Goal: Entertainment & Leisure: Browse casually

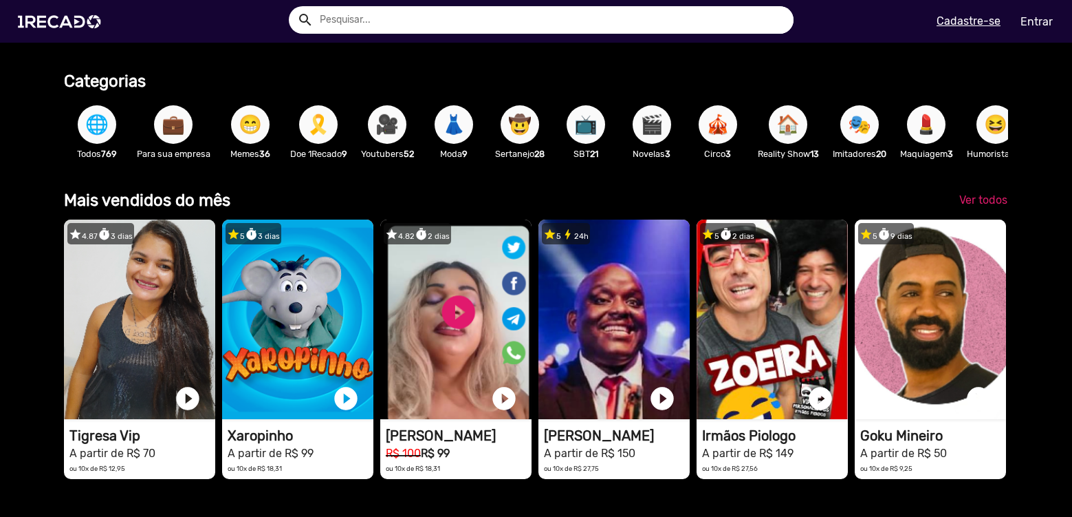
scroll to position [0, 2124]
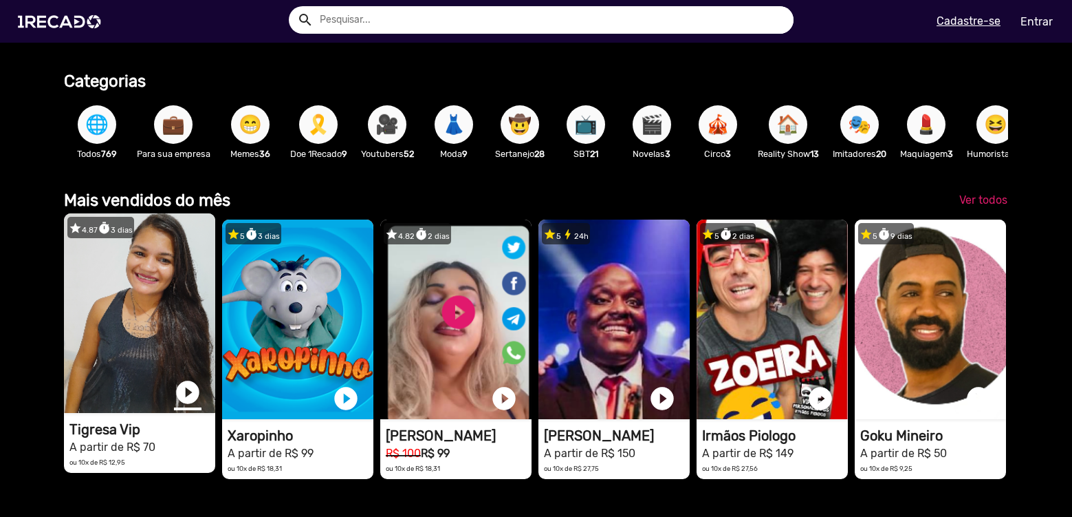
click at [193, 402] on link "play_circle_filled" at bounding box center [188, 392] width 28 height 28
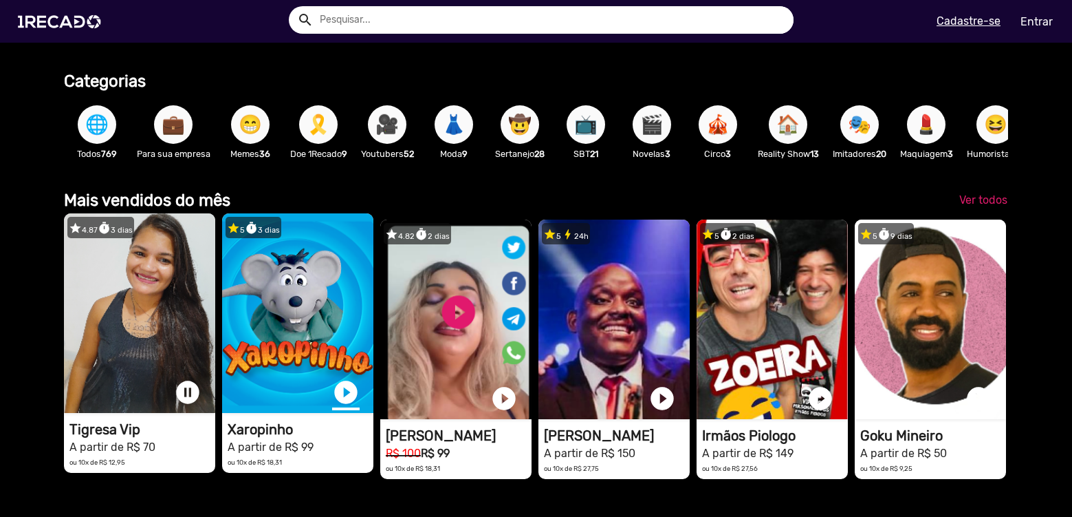
scroll to position [0, 0]
click at [349, 406] on link "play_circle_filled" at bounding box center [346, 392] width 28 height 28
click at [187, 405] on link "pause_circle" at bounding box center [188, 392] width 28 height 28
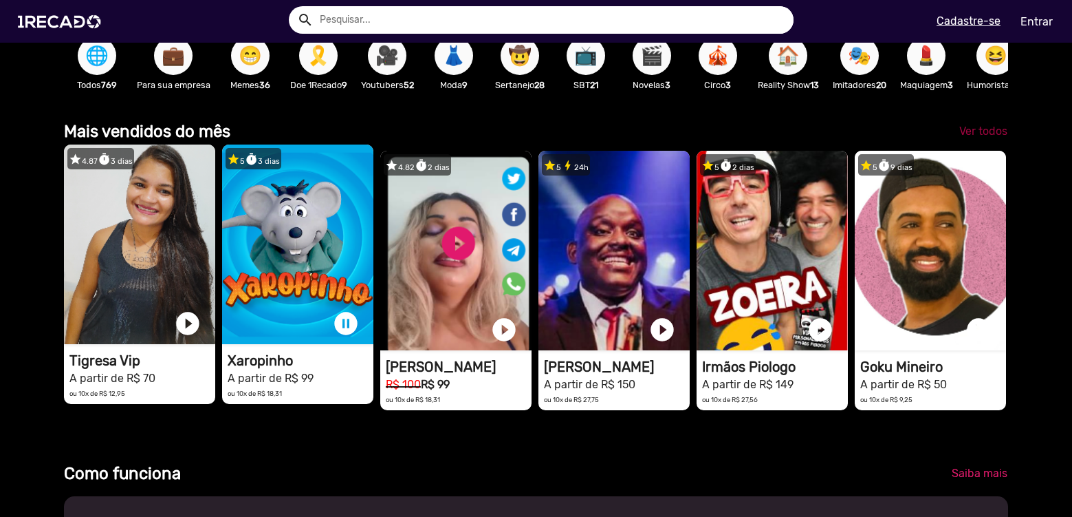
scroll to position [0, 3186]
click at [962, 138] on span "Ver todos" at bounding box center [983, 130] width 48 height 13
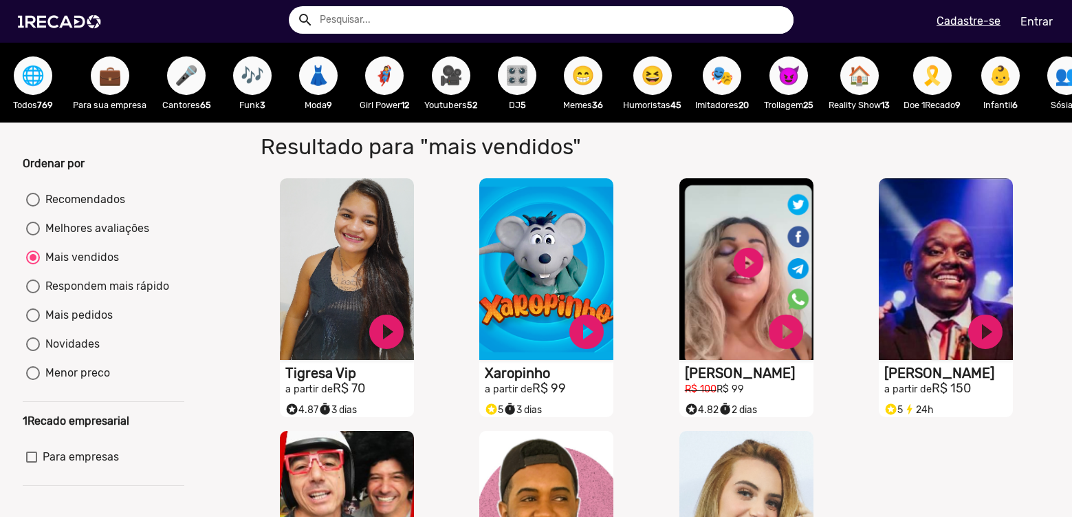
click at [77, 265] on div "Mais vendidos" at bounding box center [79, 257] width 79 height 17
click at [33, 265] on input "Mais vendidos" at bounding box center [32, 264] width 1 height 1
click at [35, 206] on div at bounding box center [33, 200] width 14 height 14
click at [33, 207] on input "Recomendados" at bounding box center [32, 206] width 1 height 1
radio input "true"
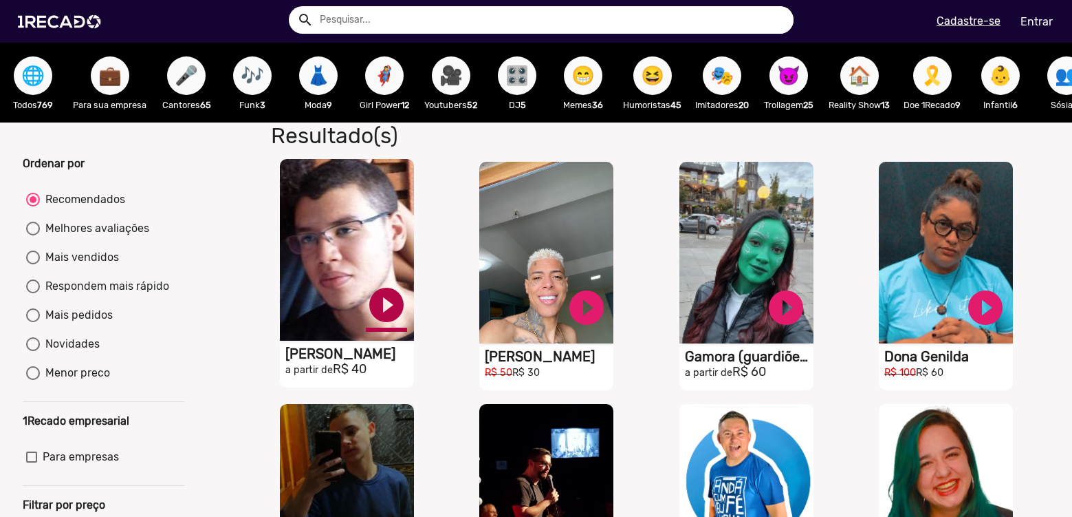
click at [387, 314] on link "play_circle_filled" at bounding box center [386, 304] width 41 height 41
click at [387, 314] on link "pause_circle" at bounding box center [386, 304] width 41 height 41
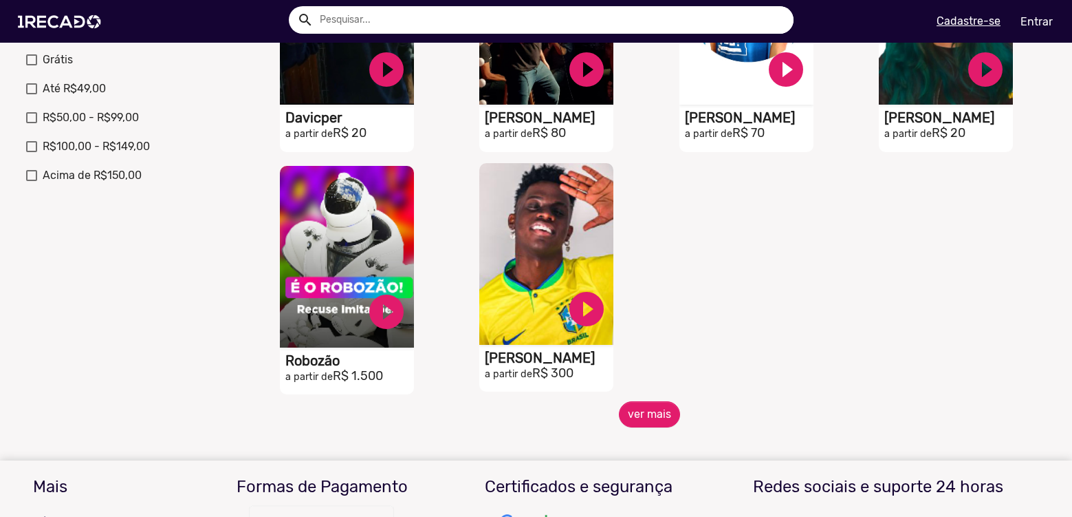
scroll to position [481, 0]
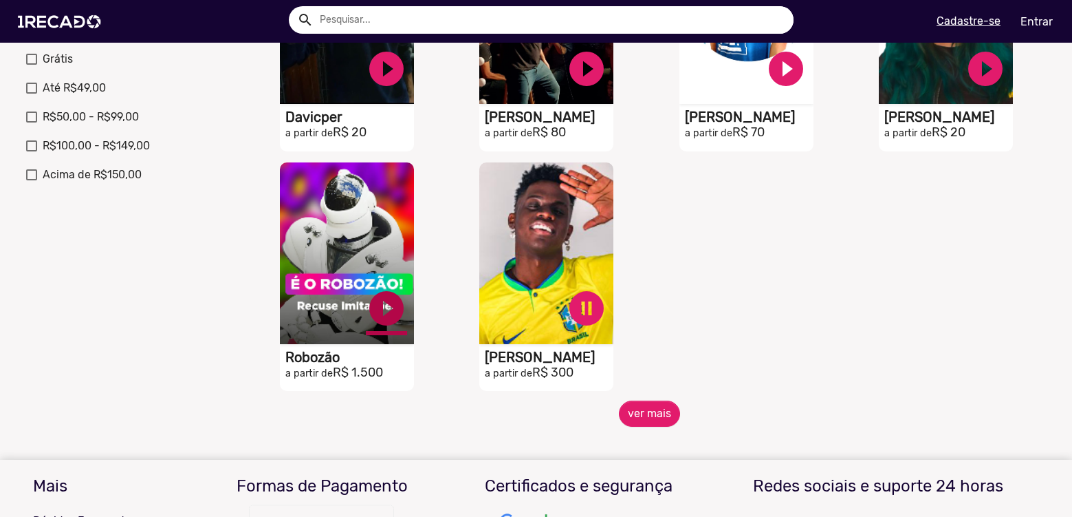
click at [622, 423] on button "ver mais" at bounding box center [649, 413] width 61 height 26
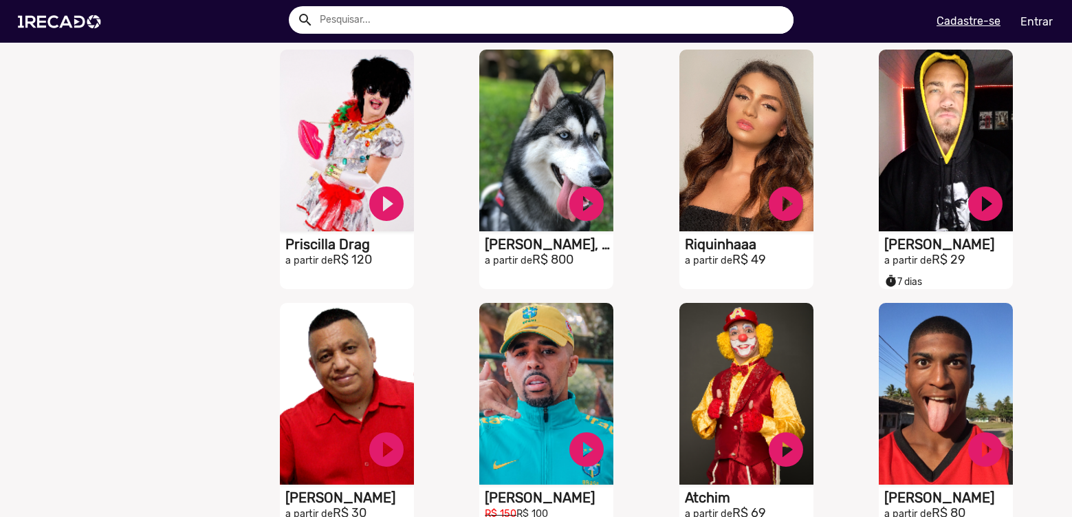
scroll to position [894, 0]
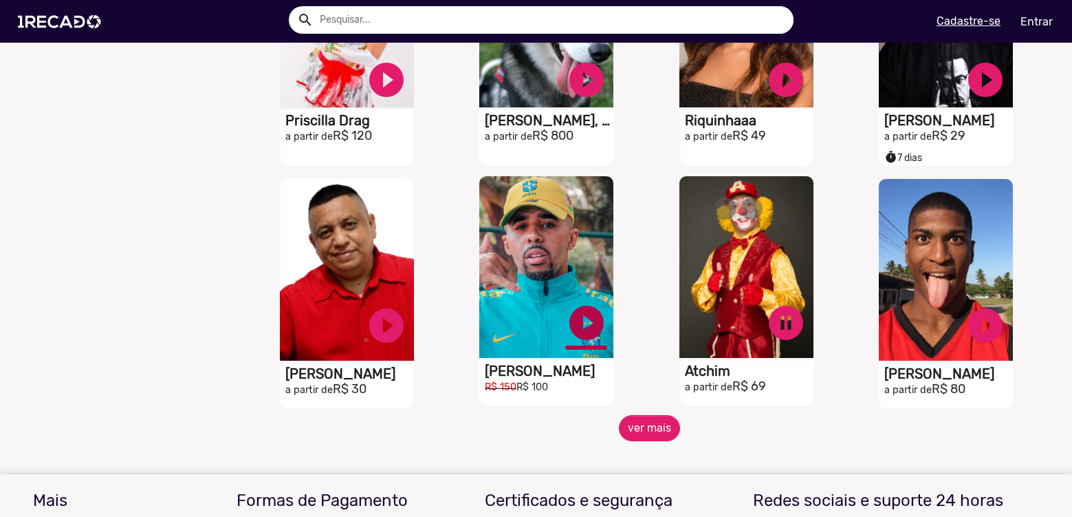
click at [662, 441] on button "ver mais" at bounding box center [649, 428] width 61 height 26
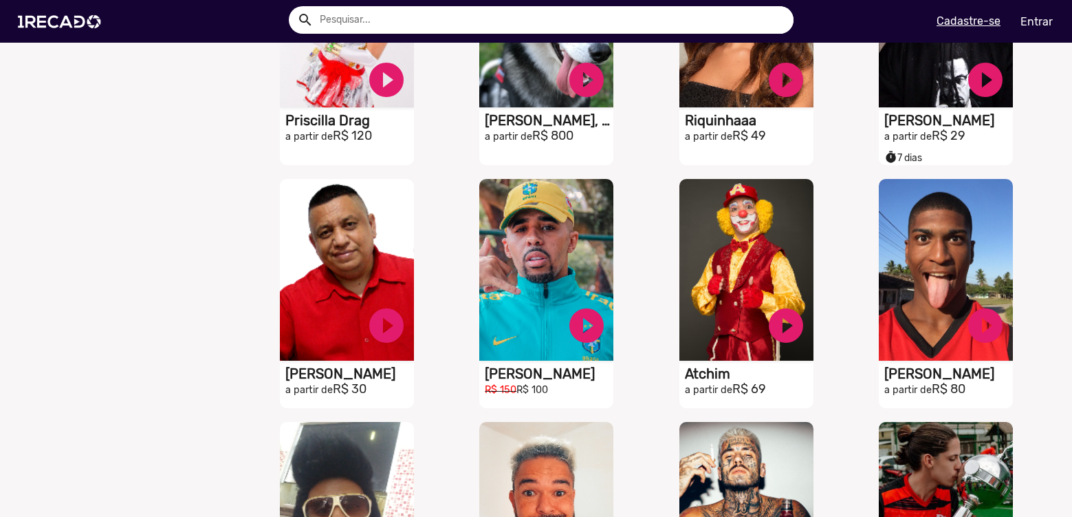
scroll to position [1169, 0]
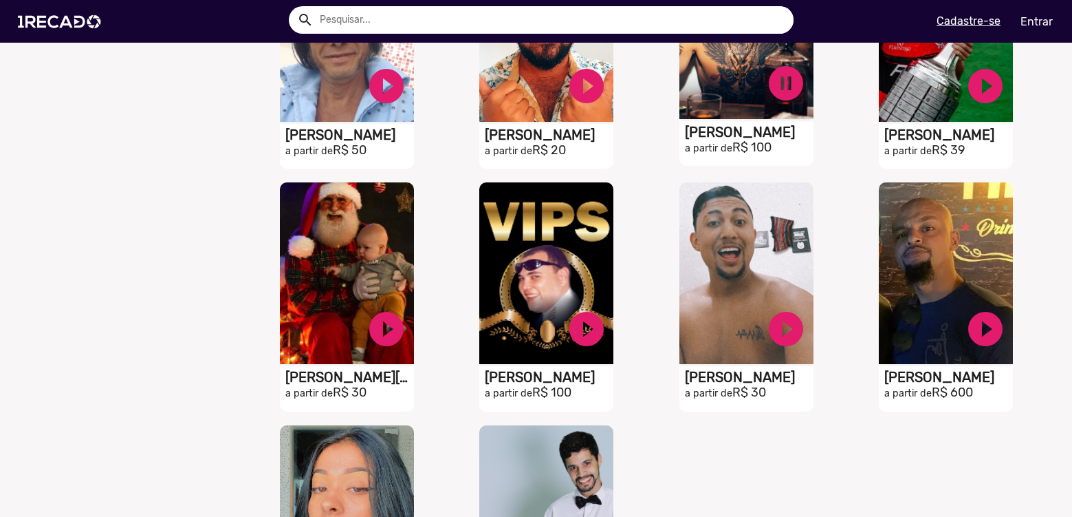
scroll to position [1376, 0]
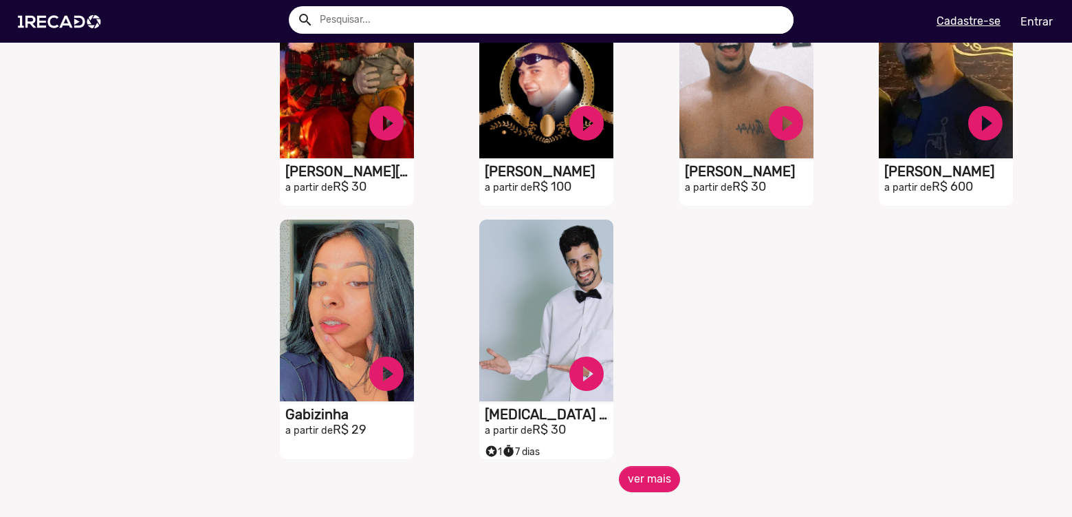
scroll to position [1651, 0]
click at [621, 486] on button "ver mais" at bounding box center [649, 478] width 61 height 26
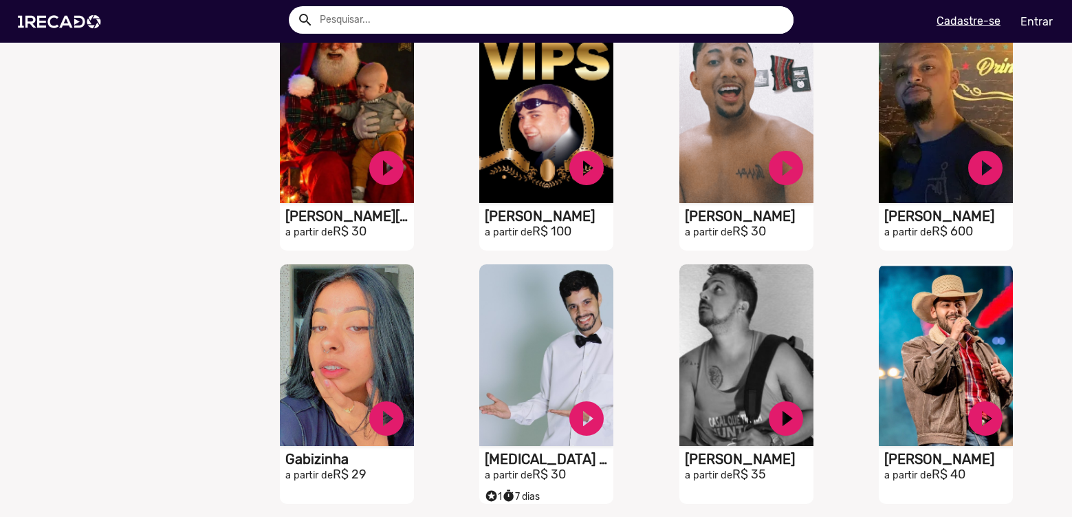
scroll to position [1582, 0]
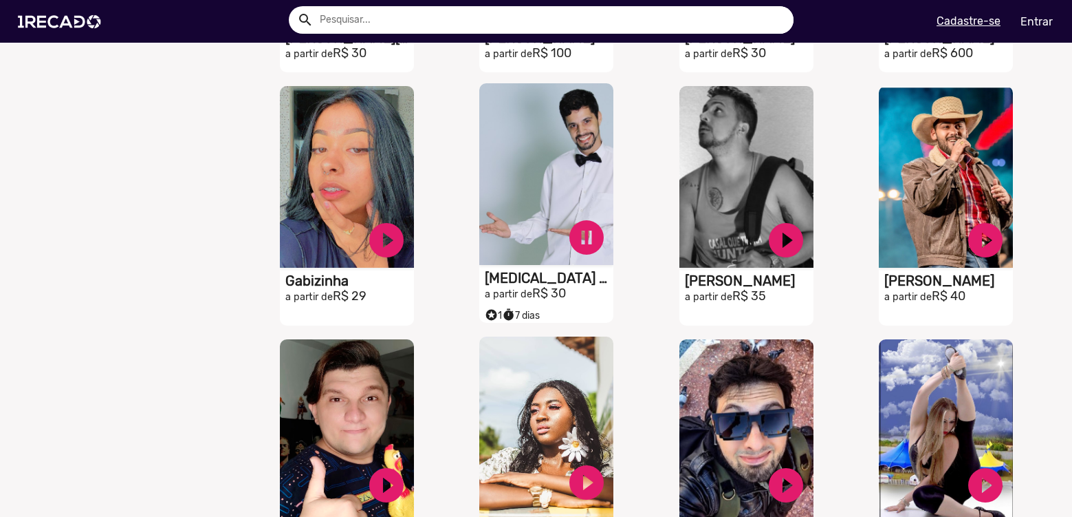
scroll to position [1926, 0]
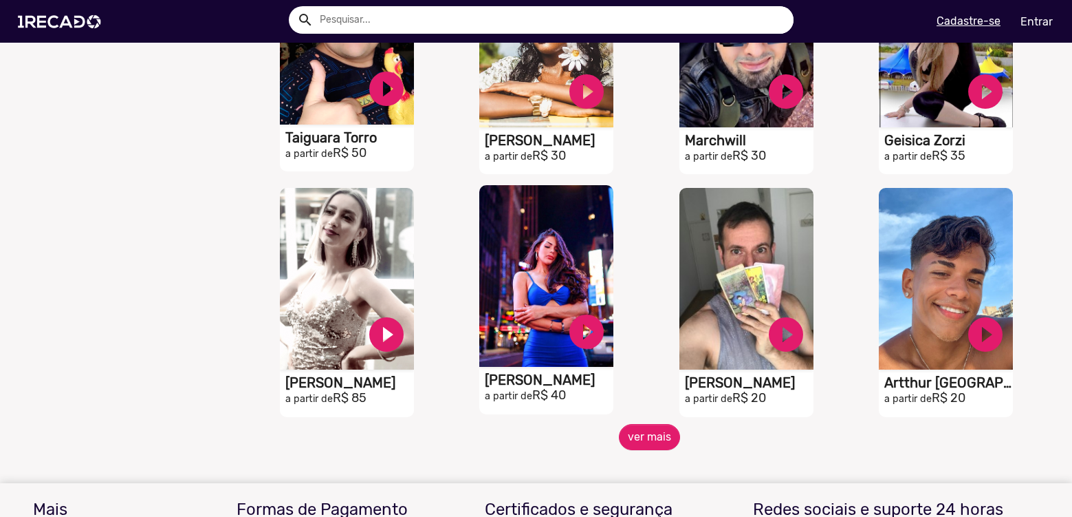
scroll to position [2201, 0]
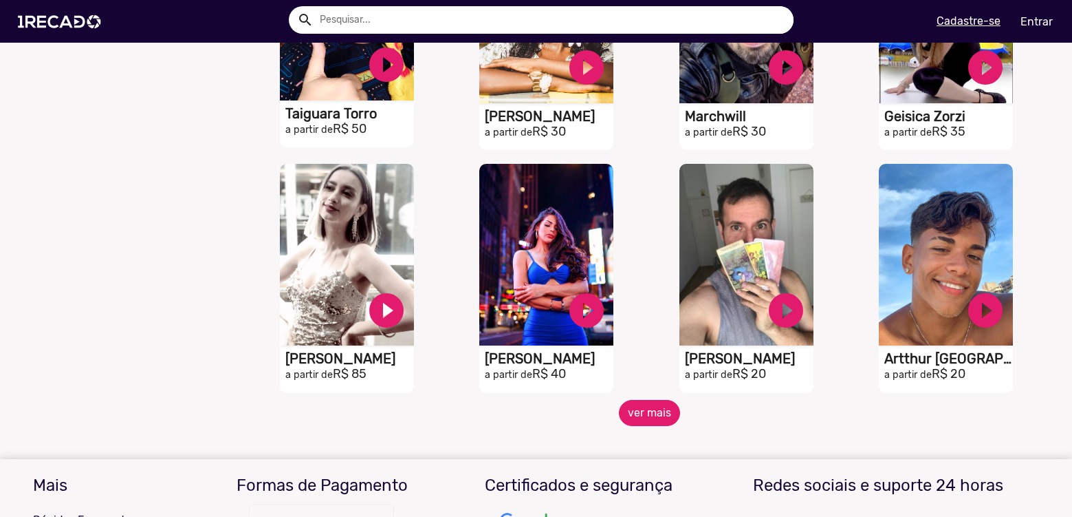
click at [625, 424] on button "ver mais" at bounding box center [649, 413] width 61 height 26
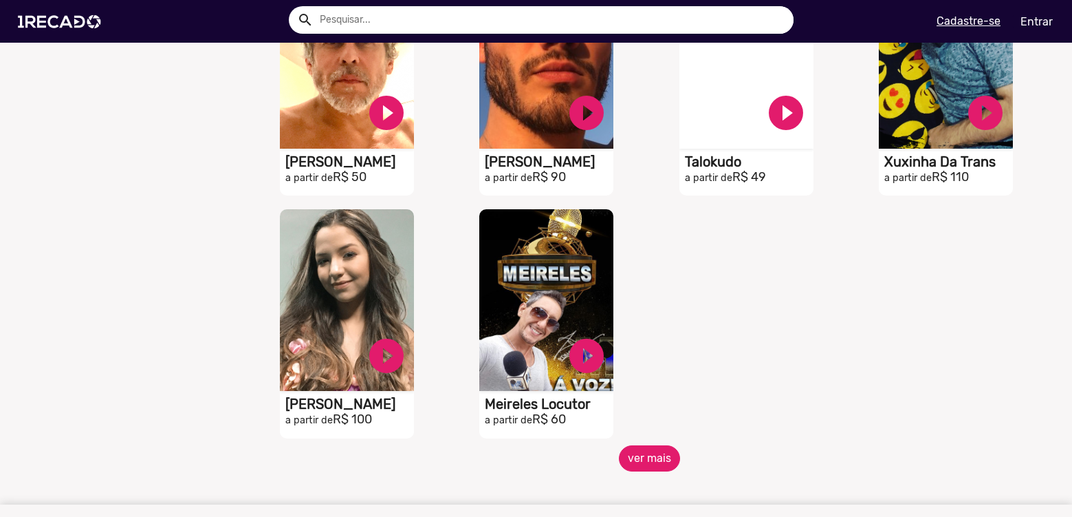
scroll to position [2889, 0]
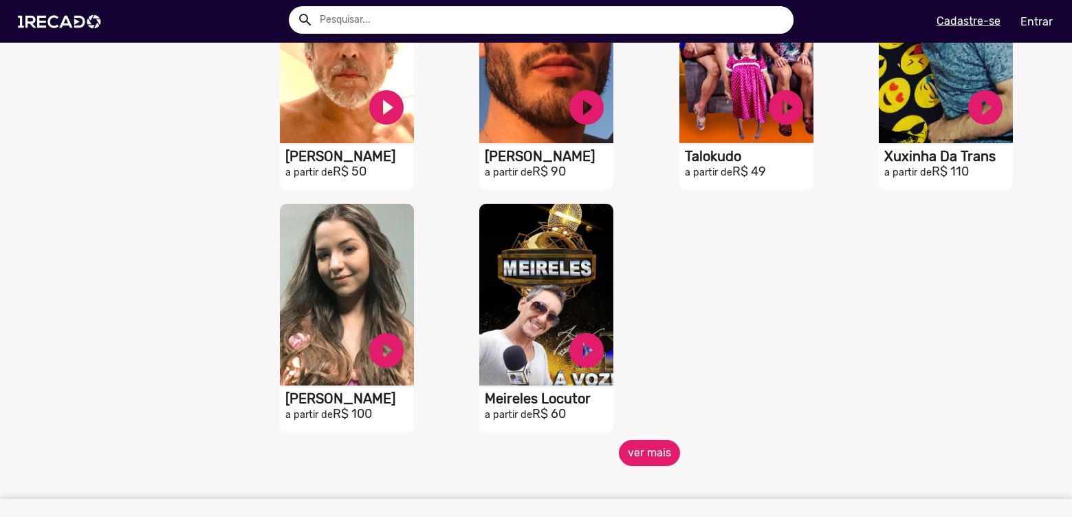
click at [628, 450] on button "ver mais" at bounding box center [649, 452] width 61 height 26
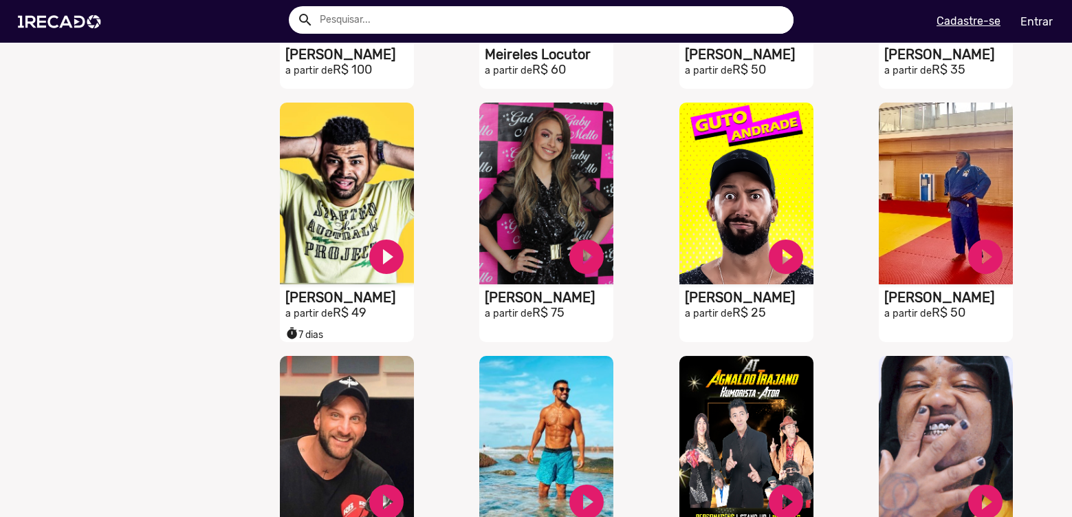
scroll to position [3439, 0]
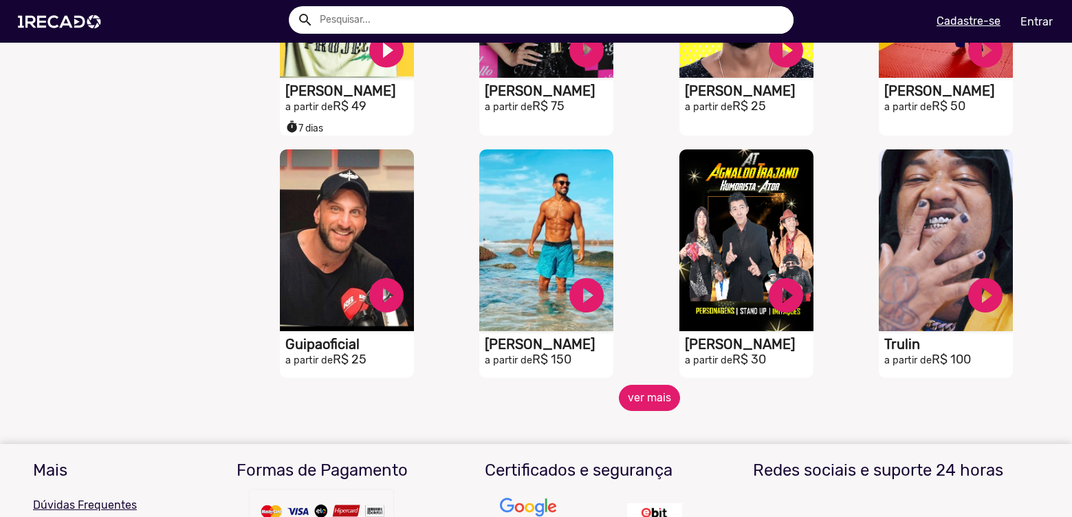
click at [638, 409] on button "ver mais" at bounding box center [649, 397] width 61 height 26
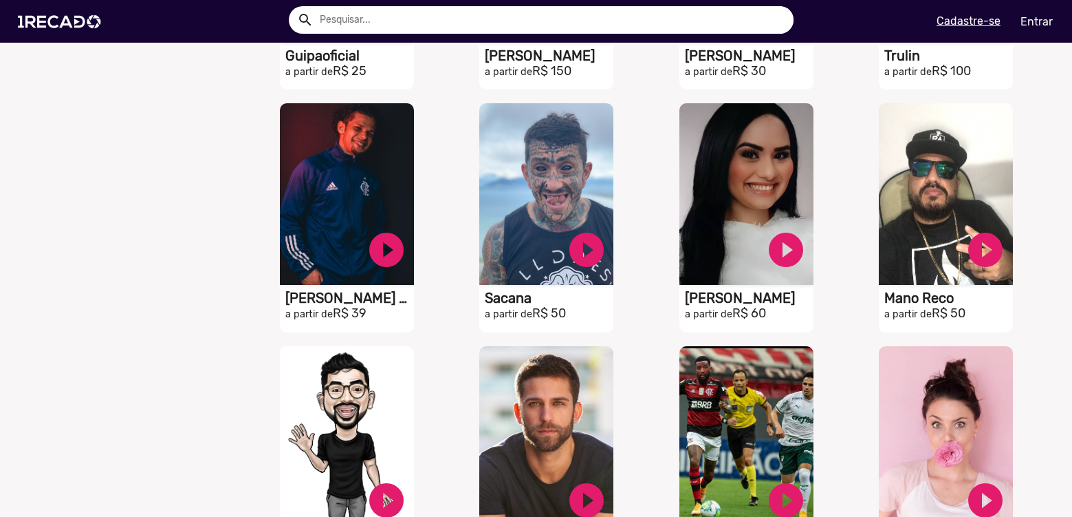
scroll to position [3852, 0]
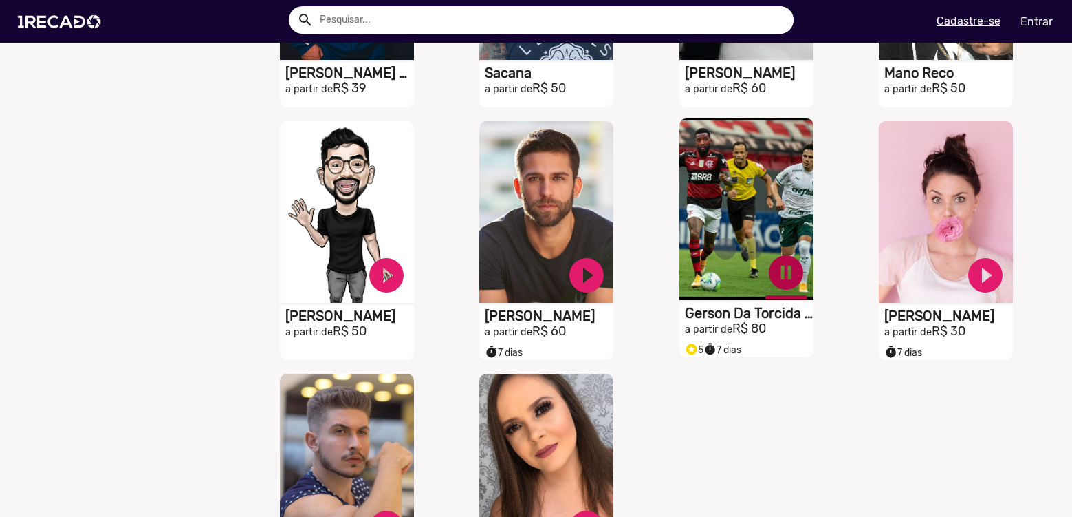
scroll to position [4127, 0]
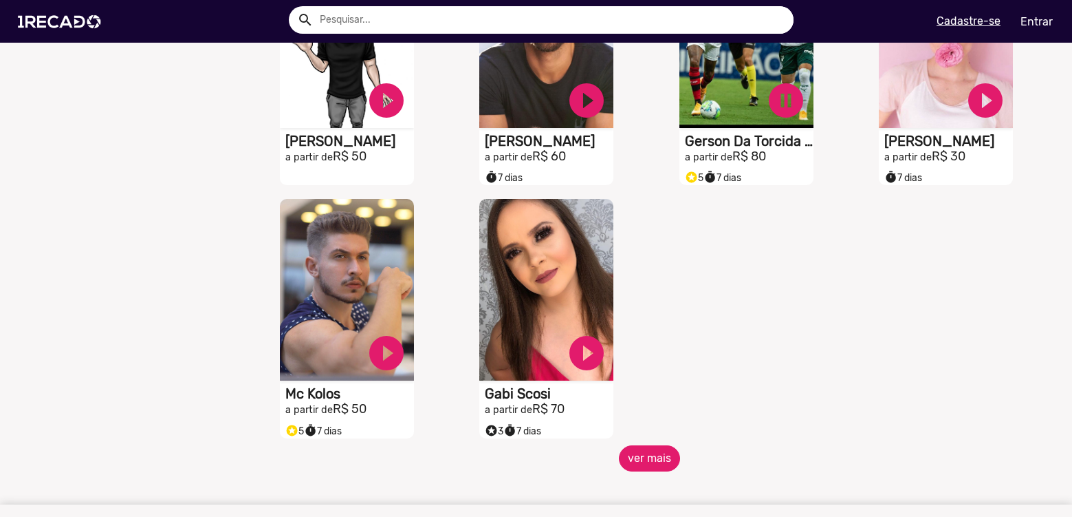
click at [638, 469] on button "ver mais" at bounding box center [649, 458] width 61 height 26
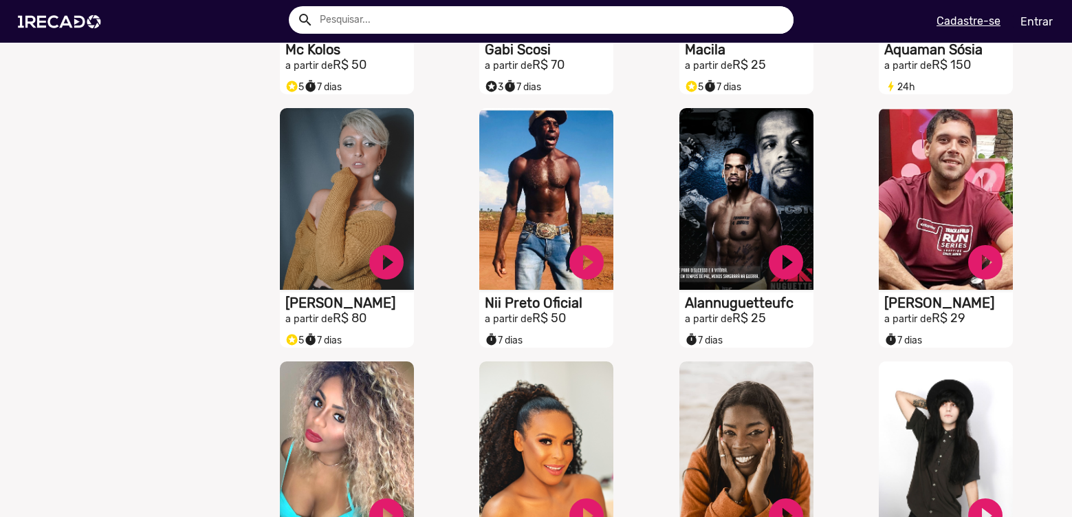
scroll to position [4677, 0]
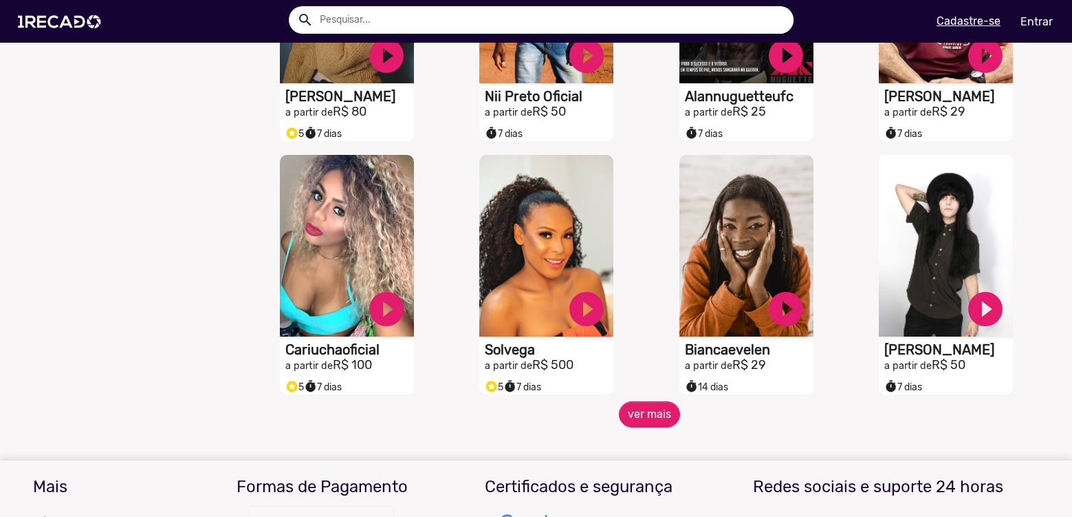
click at [651, 440] on mat-sidenav-content "🌐 Todos 769 💼 Para sua empresa 🎤 Cantores 65 🎶 Funk 3 👗 Moda 9 🦸‍♀️ Girl Power …" at bounding box center [536, 258] width 1072 height 517
click at [649, 427] on button "ver mais" at bounding box center [649, 414] width 61 height 26
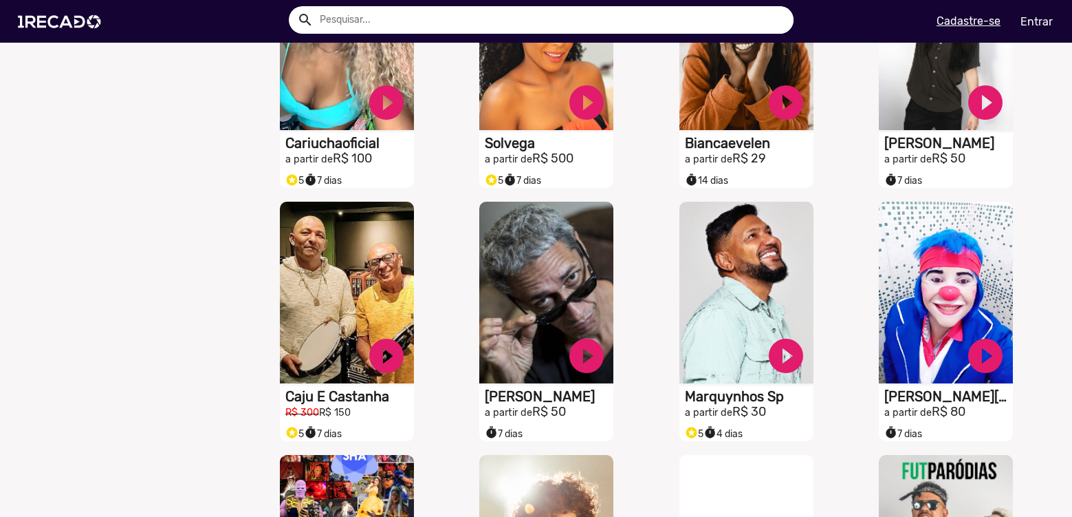
scroll to position [5090, 0]
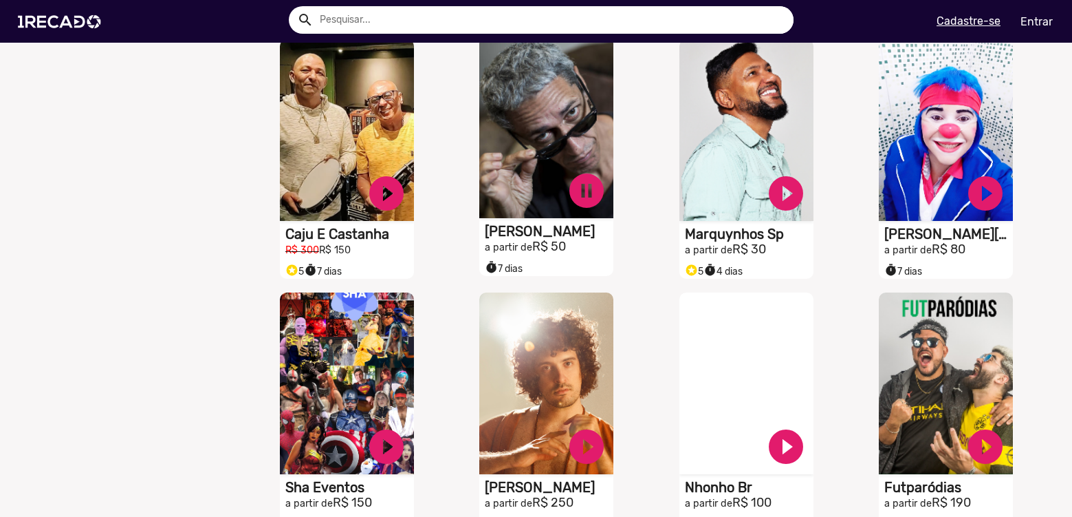
scroll to position [5021, 0]
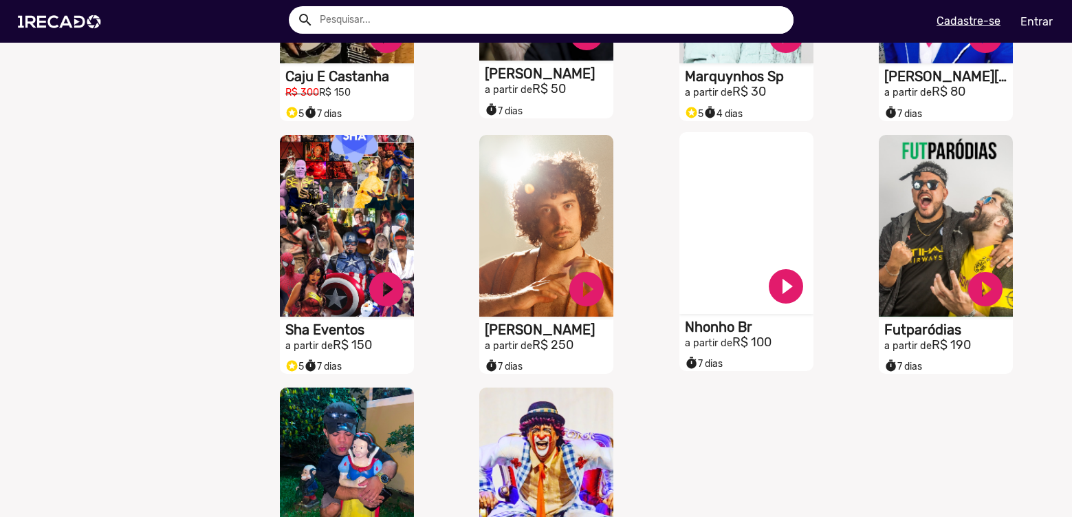
scroll to position [5227, 0]
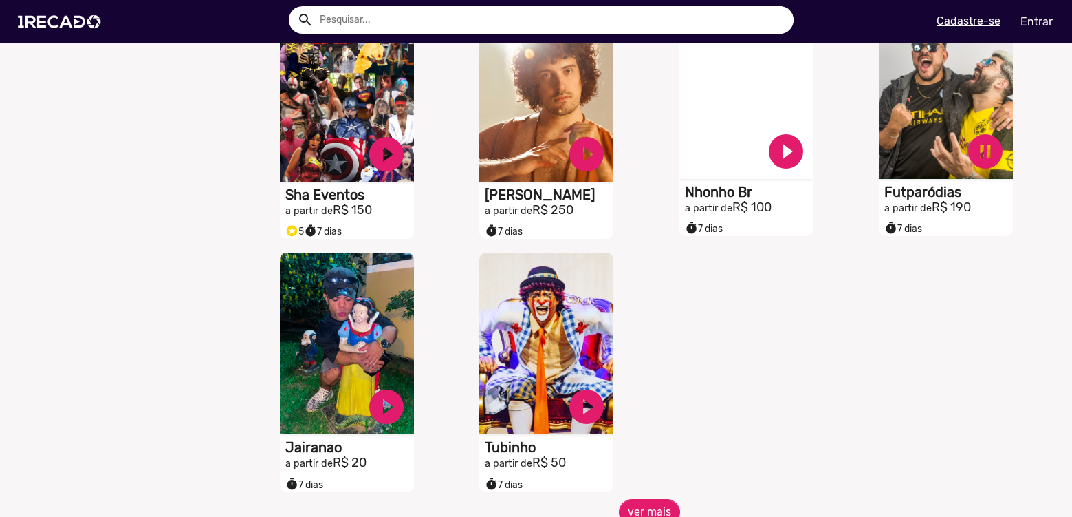
scroll to position [5434, 0]
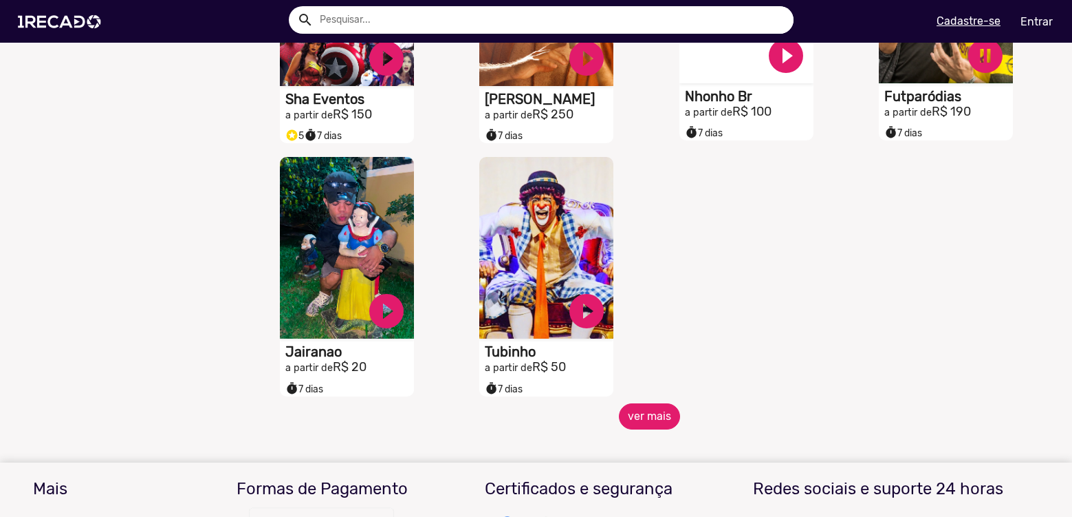
click at [652, 415] on button "ver mais" at bounding box center [649, 416] width 61 height 26
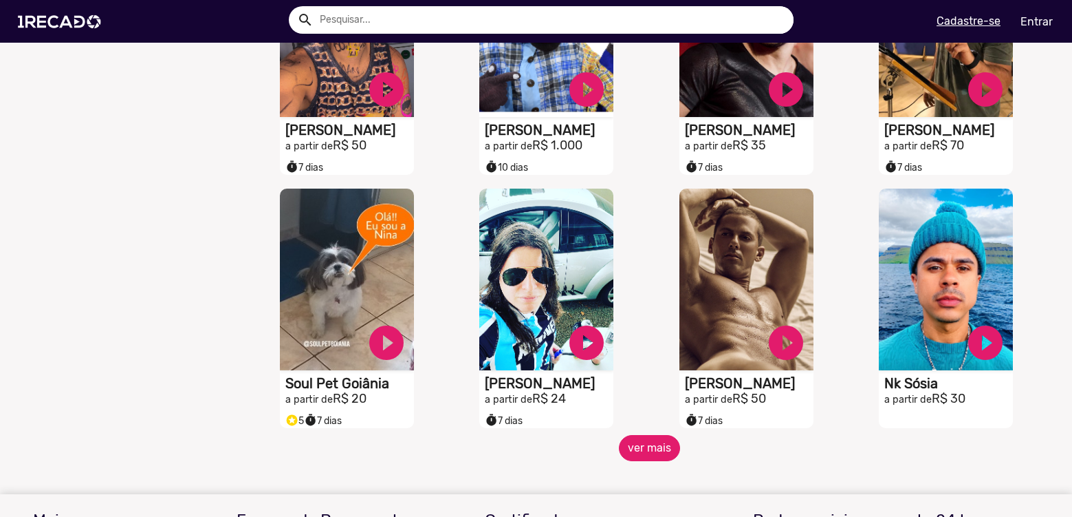
scroll to position [5915, 0]
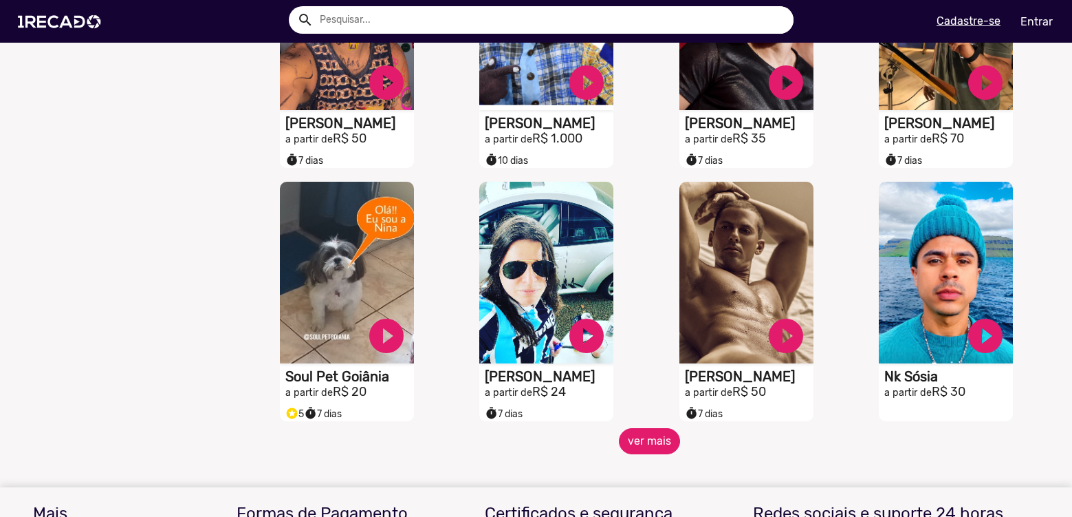
click at [633, 453] on button "ver mais" at bounding box center [649, 441] width 61 height 26
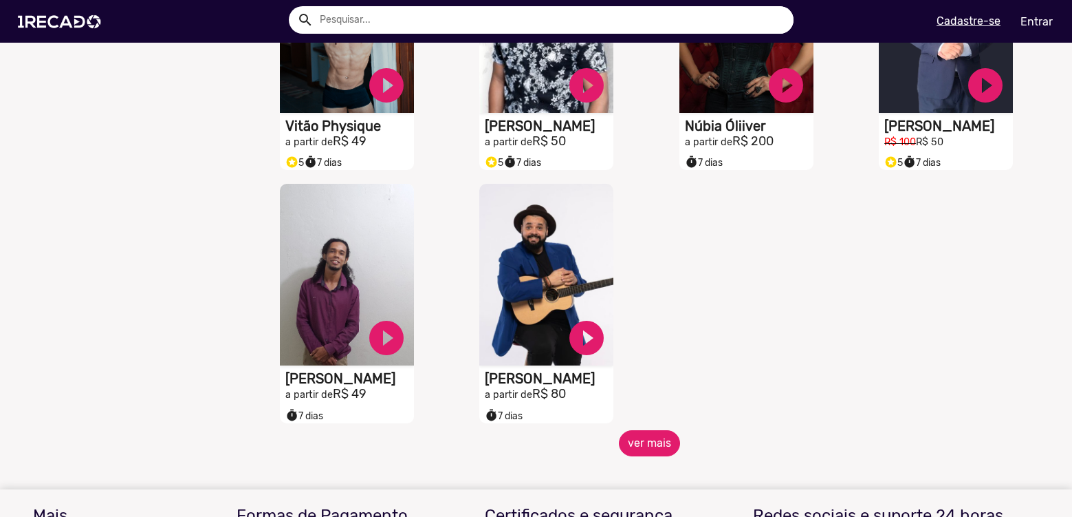
scroll to position [6603, 0]
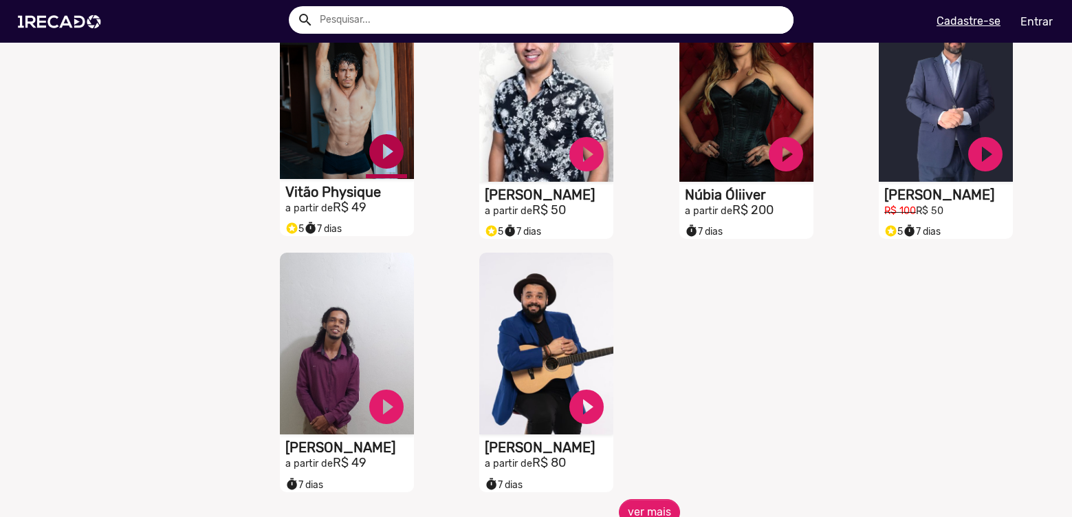
drag, startPoint x: 390, startPoint y: 173, endPoint x: 382, endPoint y: 163, distance: 12.7
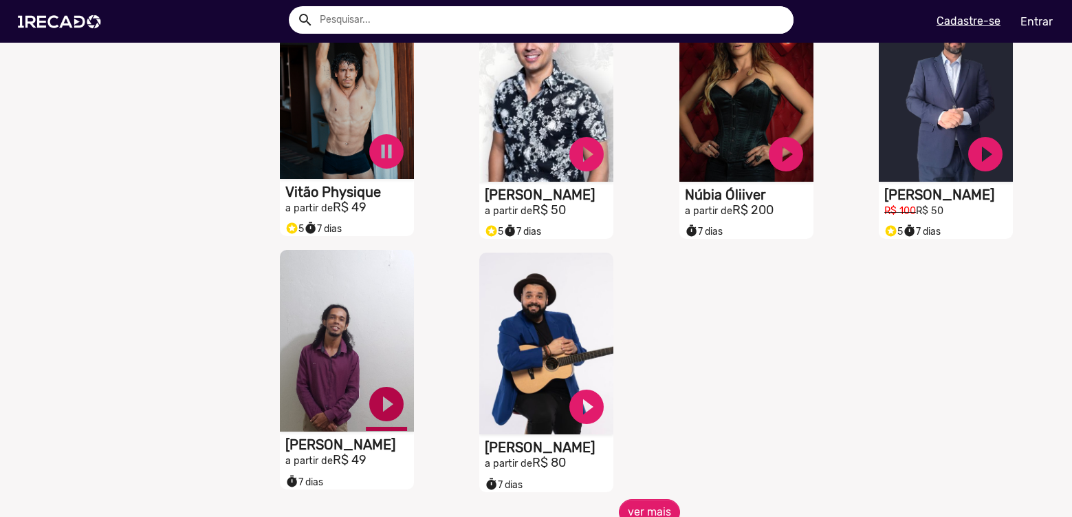
click at [634, 512] on button "ver mais" at bounding box center [649, 512] width 61 height 26
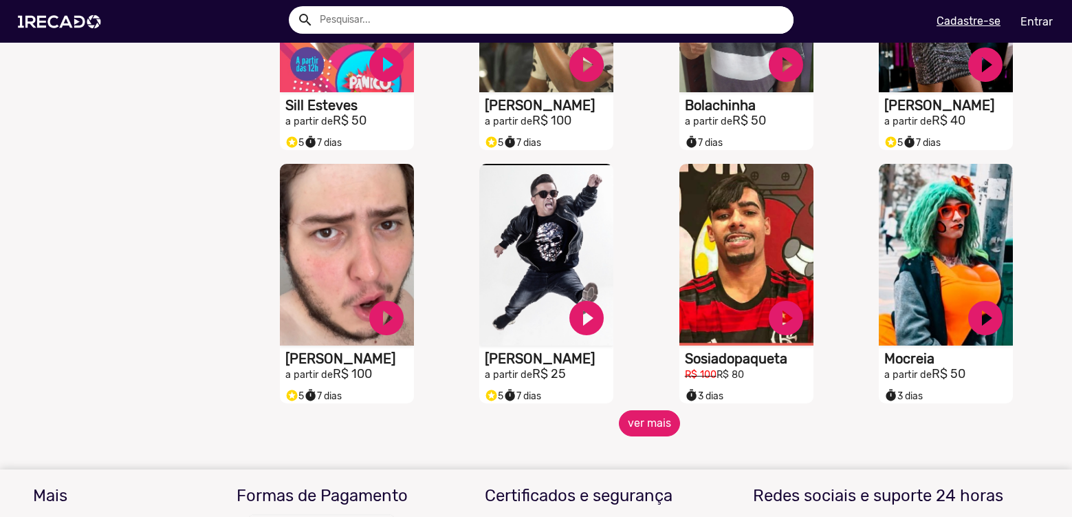
scroll to position [7359, 0]
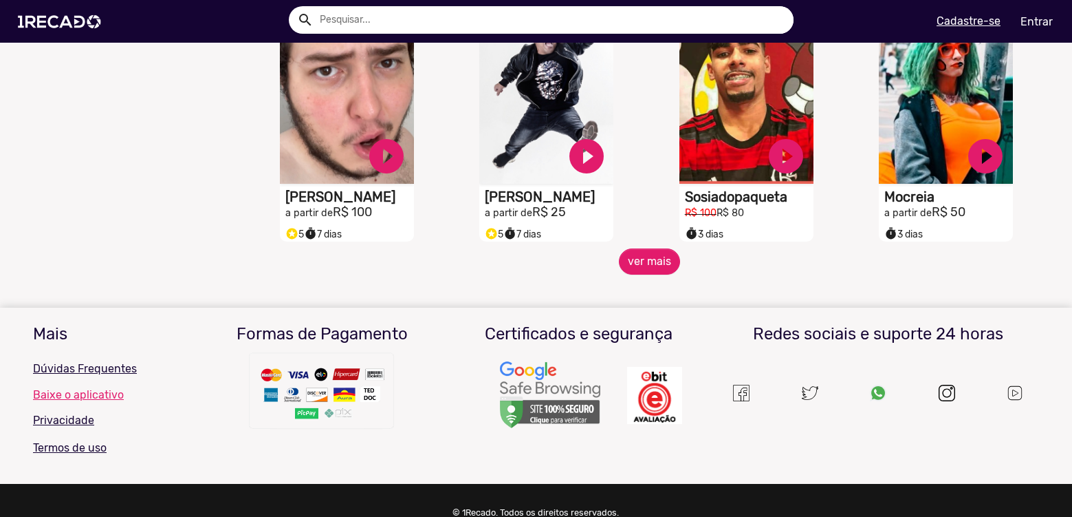
click at [633, 285] on mat-sidenav-content "🌐 Todos 769 💼 Para sua empresa 🎤 Cantores 65 🎶 Funk 3 👗 Moda 9 🦸‍♀️ Girl Power …" at bounding box center [536, 258] width 1072 height 517
click at [638, 274] on button "ver mais" at bounding box center [649, 261] width 61 height 26
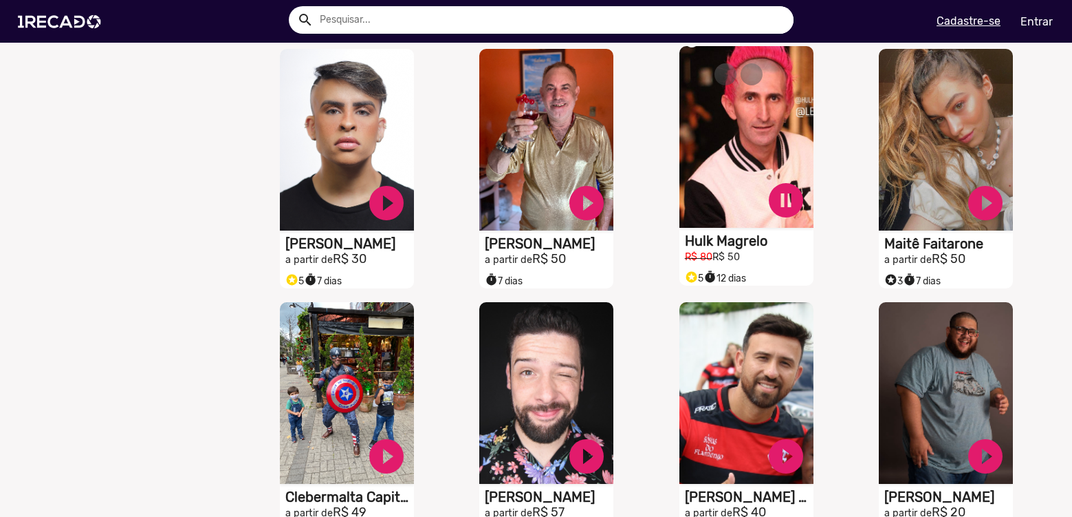
scroll to position [7634, 0]
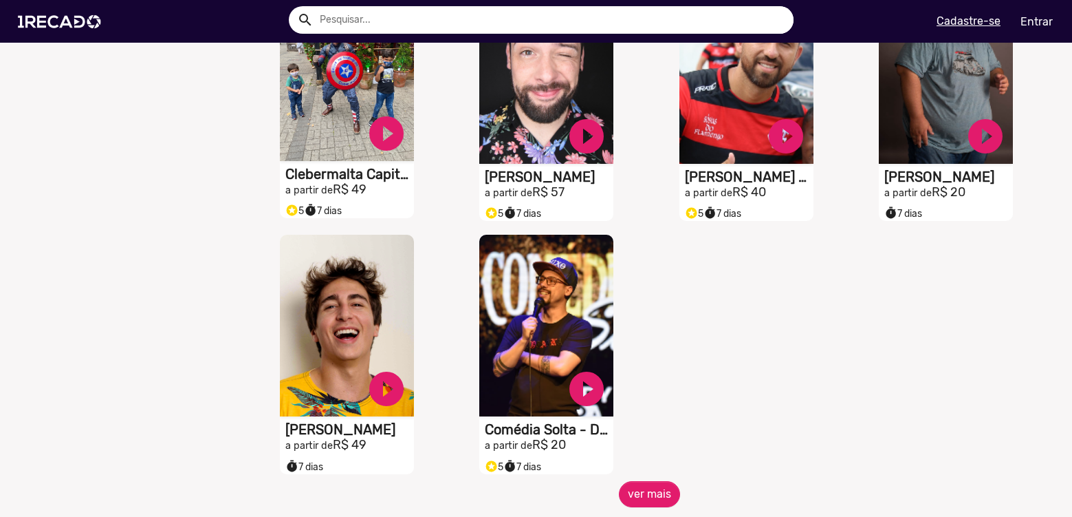
scroll to position [7910, 0]
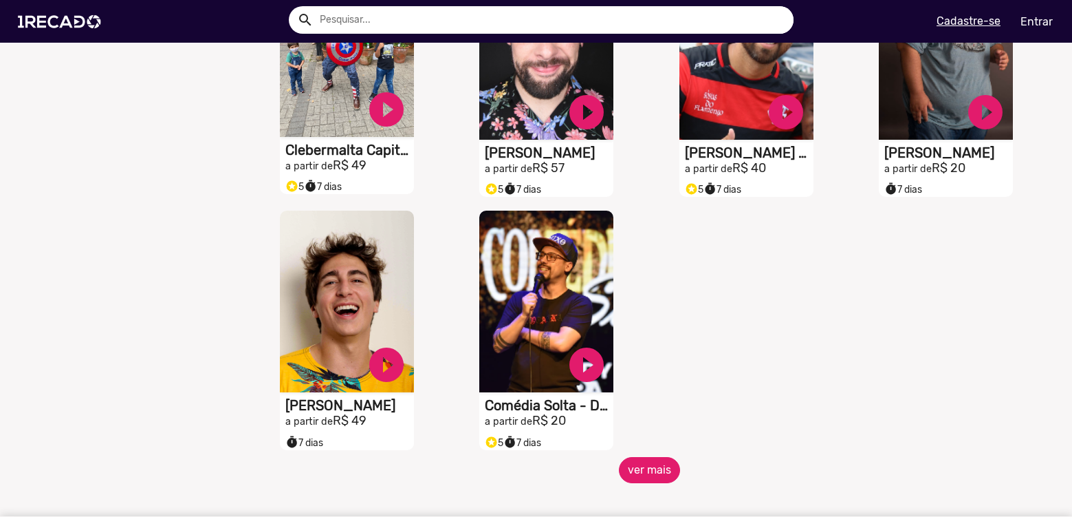
click at [632, 477] on button "ver mais" at bounding box center [649, 470] width 61 height 26
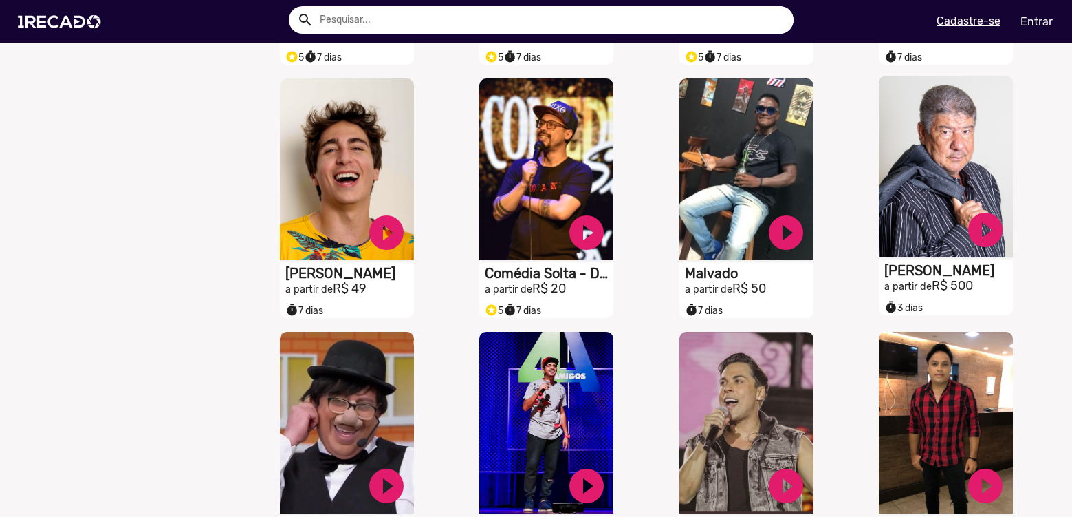
scroll to position [8047, 0]
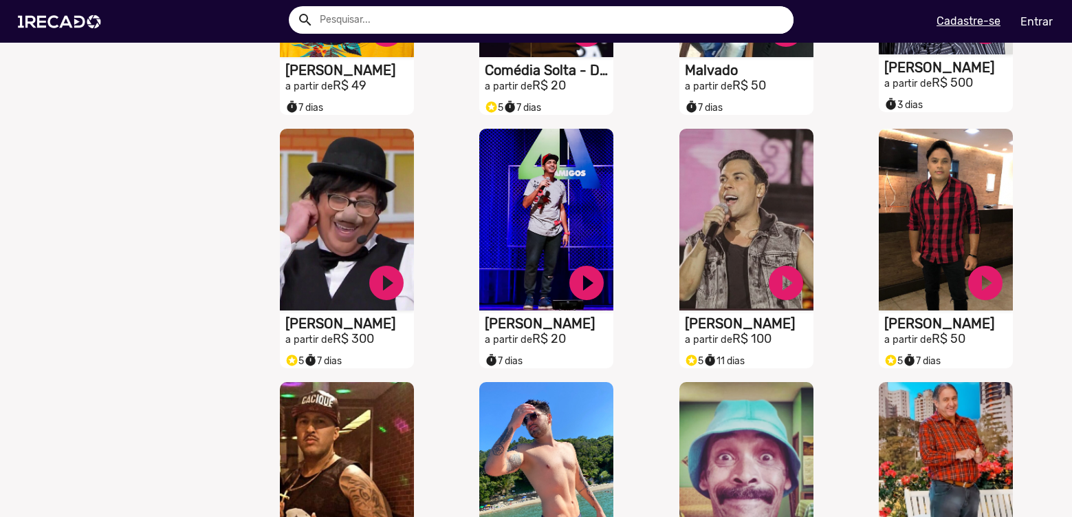
scroll to position [8391, 0]
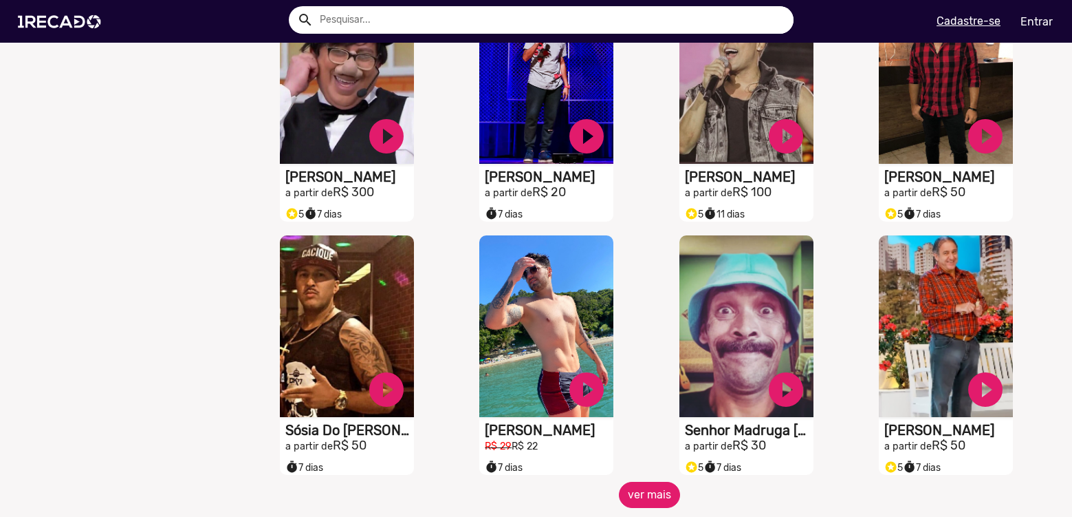
click at [635, 508] on button "ver mais" at bounding box center [649, 494] width 61 height 26
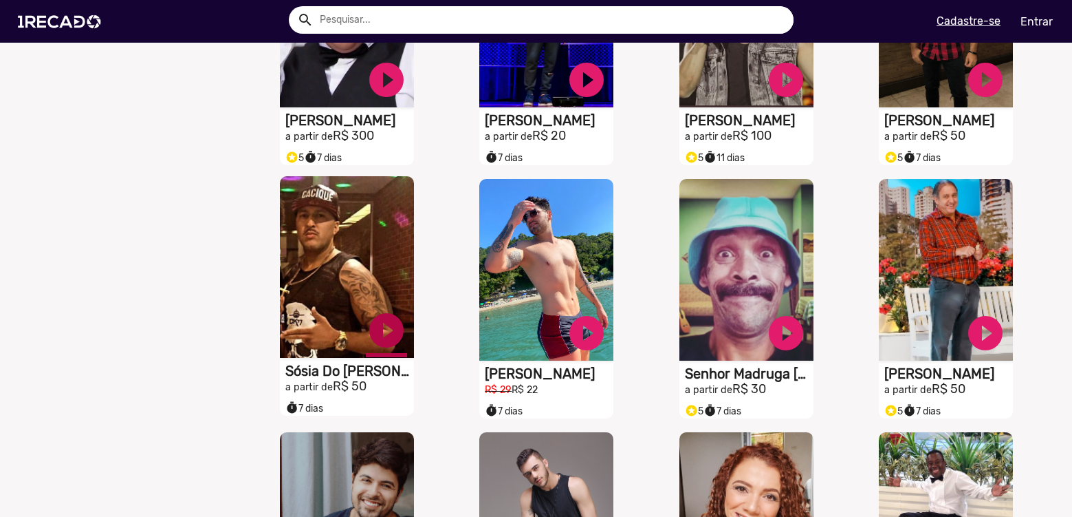
scroll to position [8460, 0]
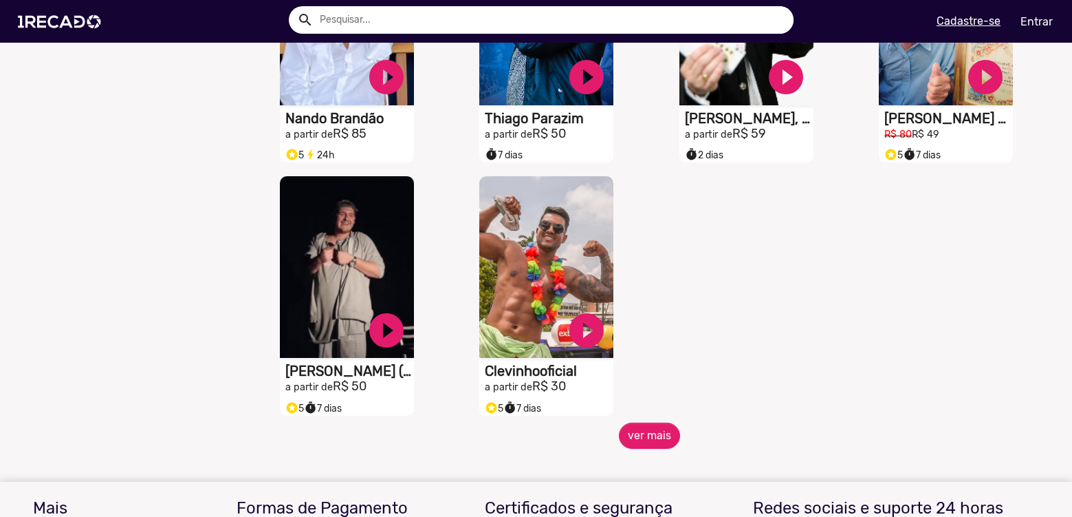
scroll to position [9216, 0]
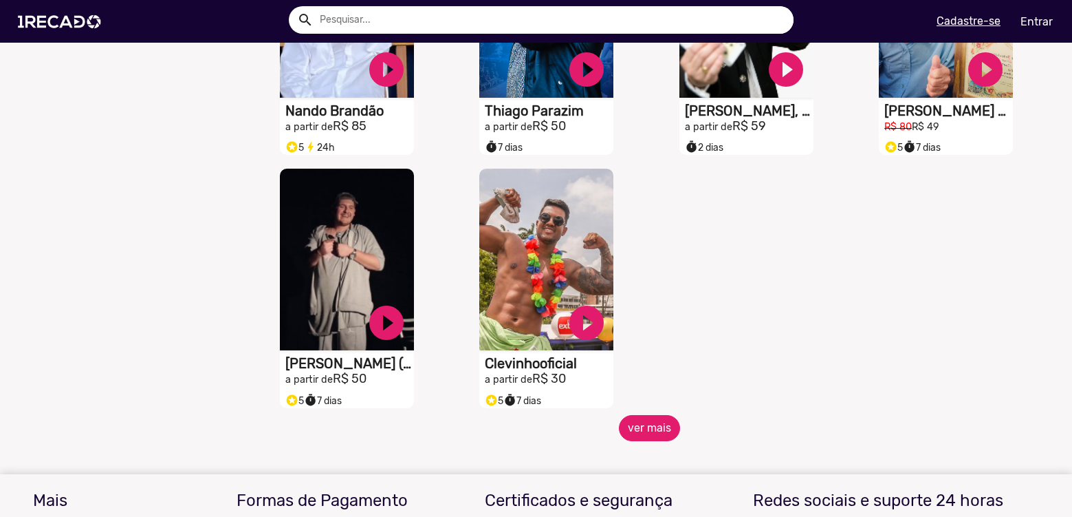
click at [631, 437] on button "ver mais" at bounding box center [649, 428] width 61 height 26
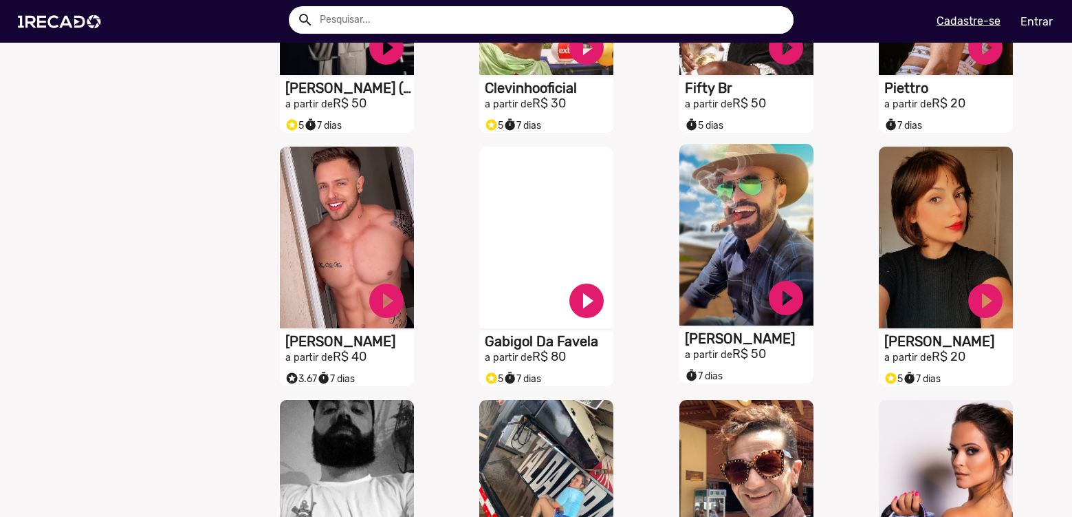
scroll to position [9423, 0]
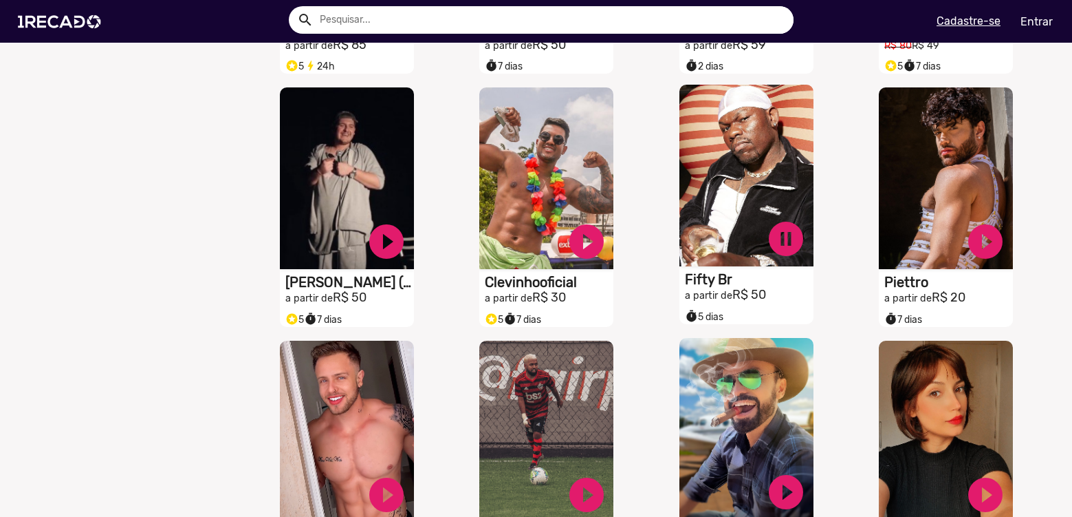
scroll to position [9285, 0]
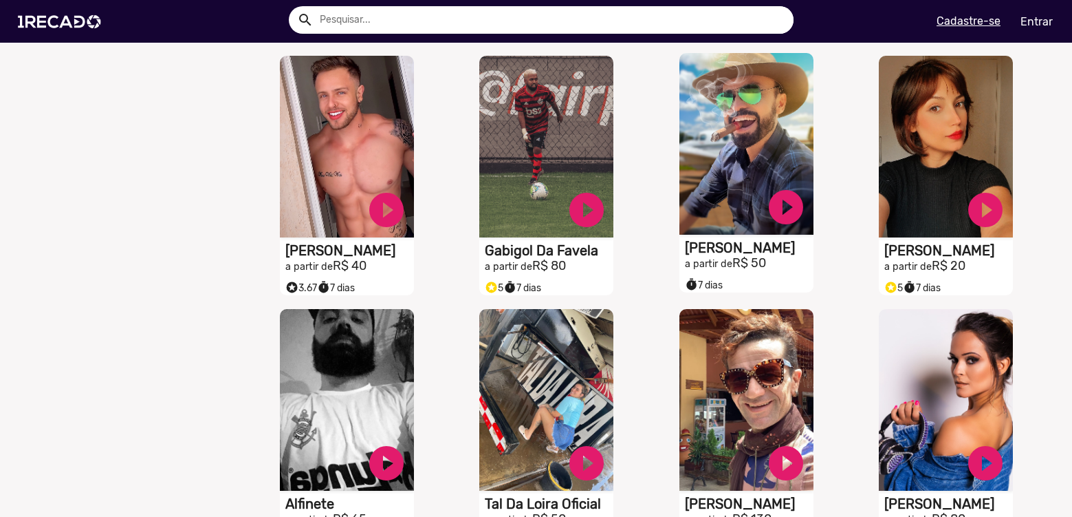
scroll to position [9767, 0]
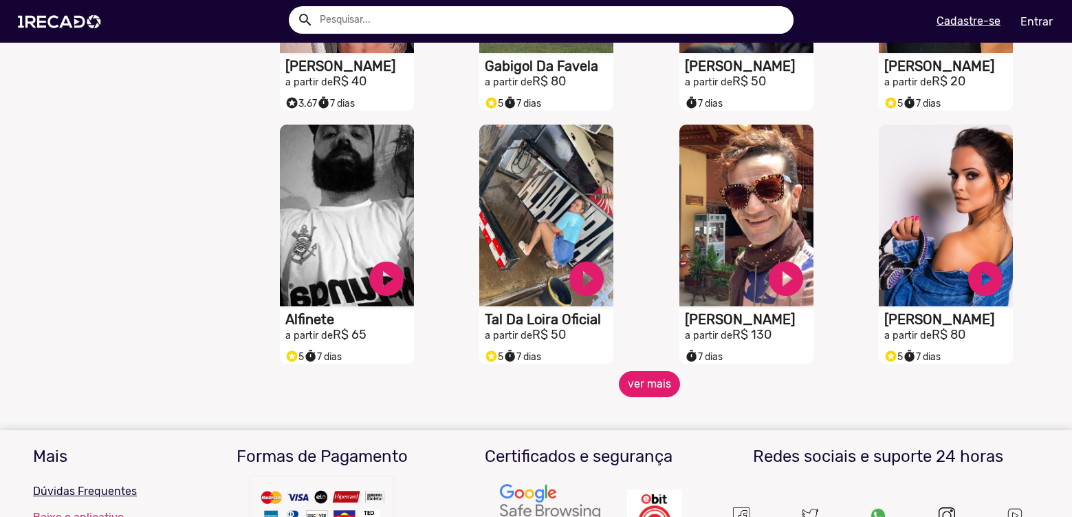
click at [631, 389] on button "ver mais" at bounding box center [649, 384] width 61 height 26
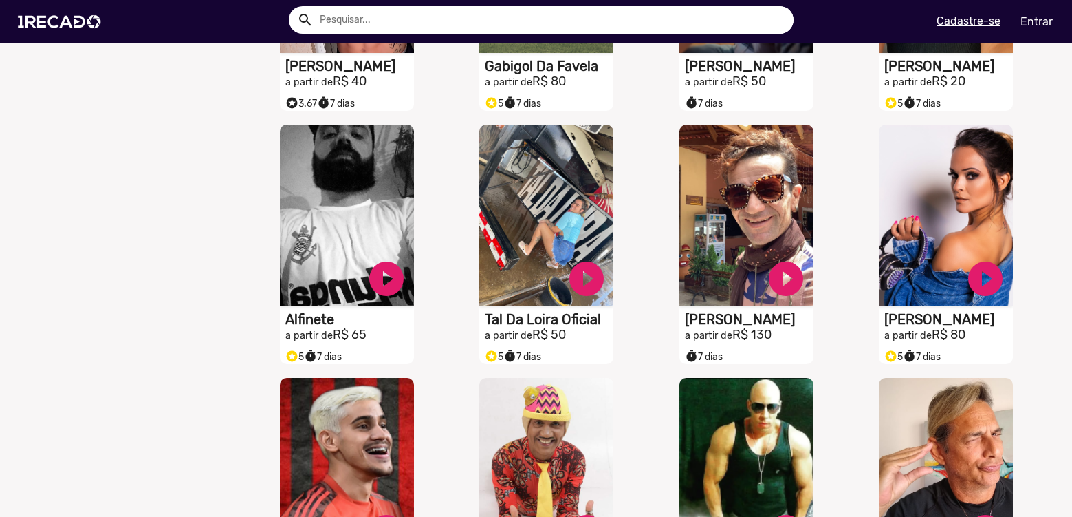
scroll to position [9904, 0]
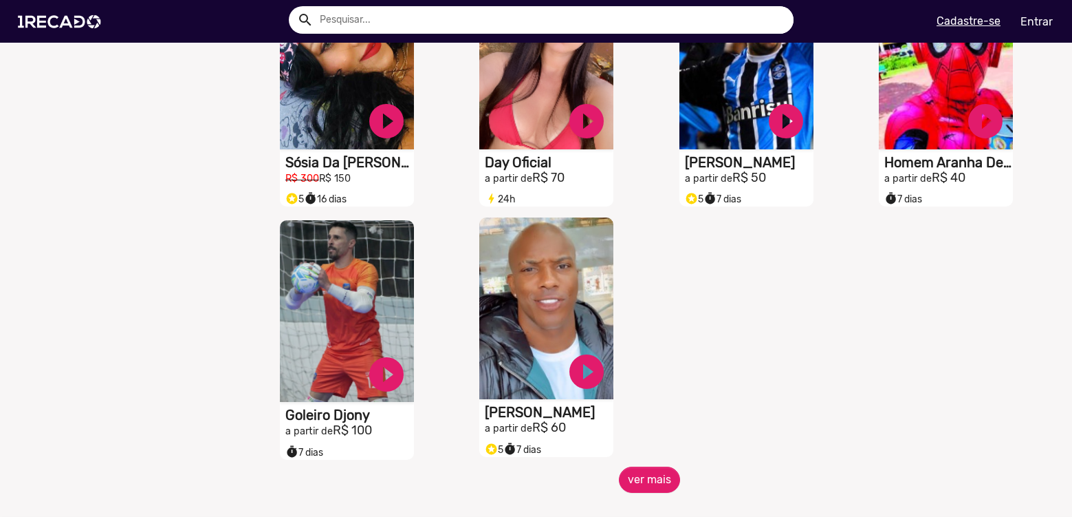
scroll to position [10454, 0]
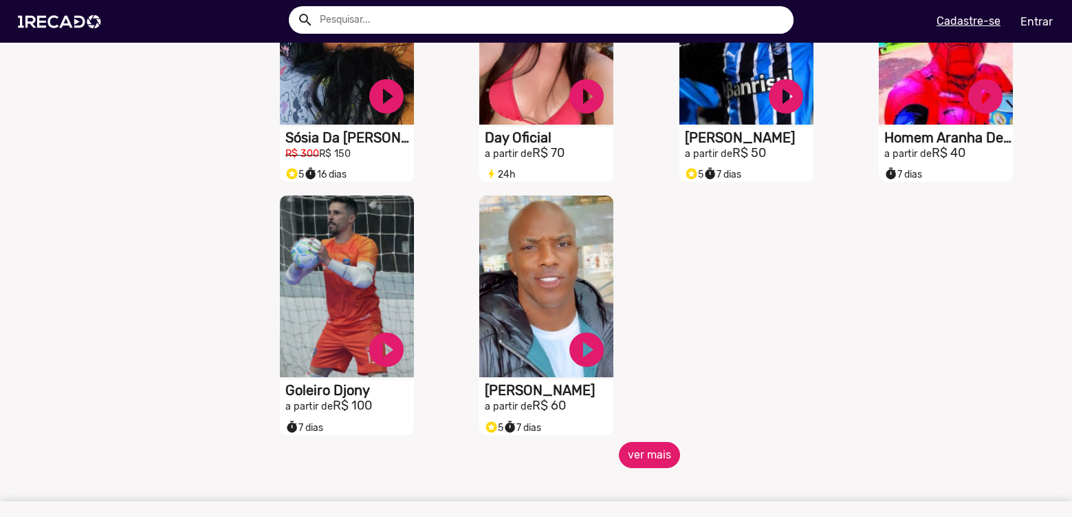
click at [640, 466] on button "ver mais" at bounding box center [649, 455] width 61 height 26
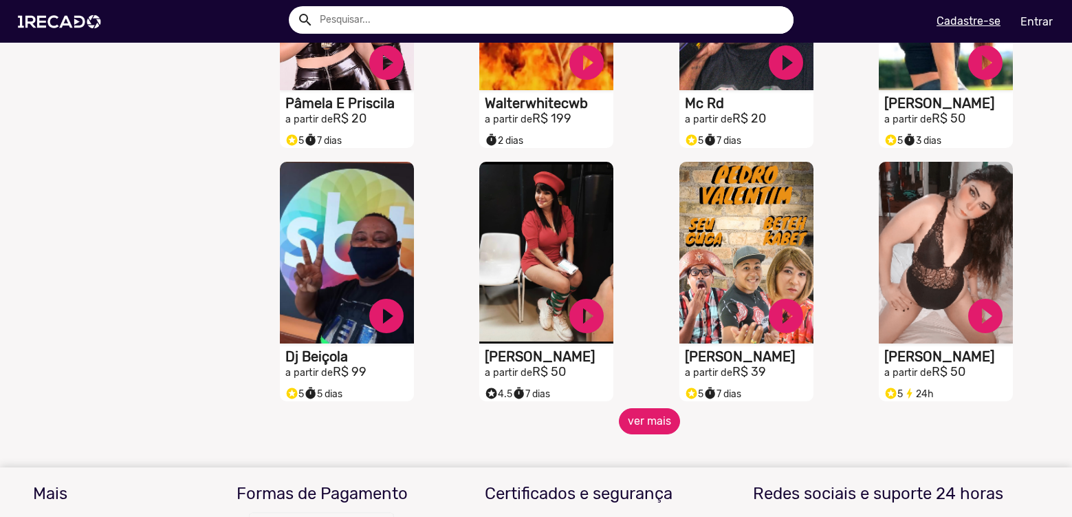
scroll to position [11005, 0]
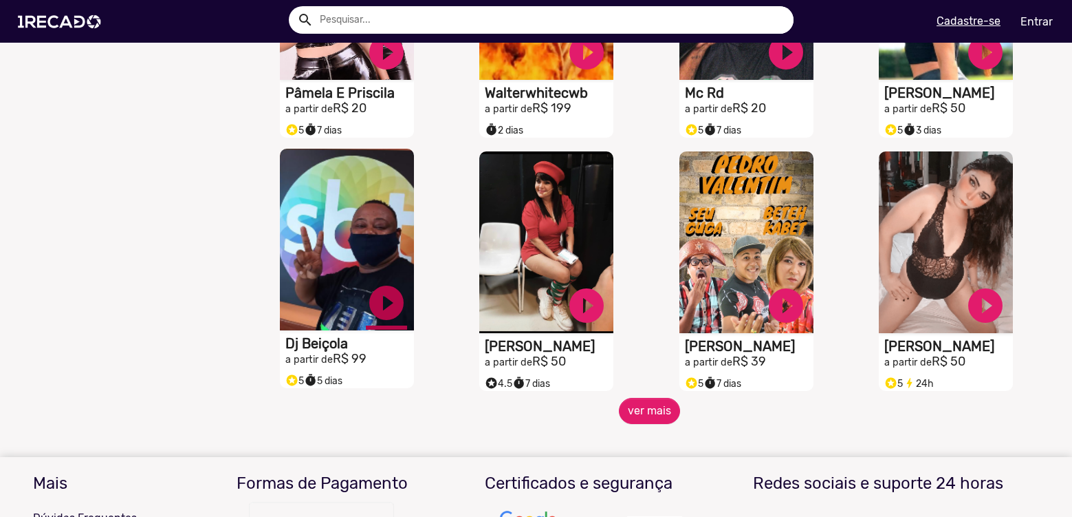
click at [649, 424] on button "ver mais" at bounding box center [649, 411] width 61 height 26
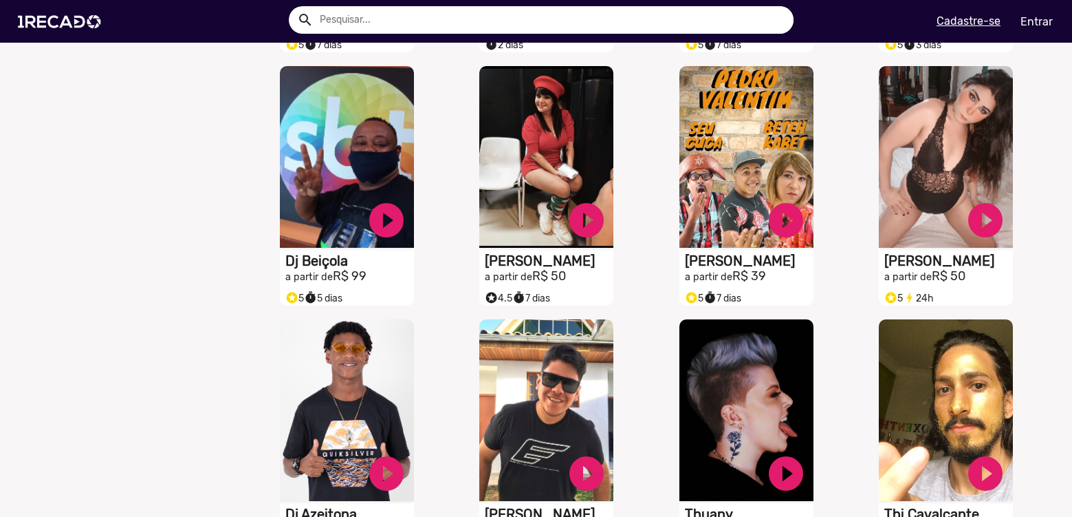
scroll to position [11142, 0]
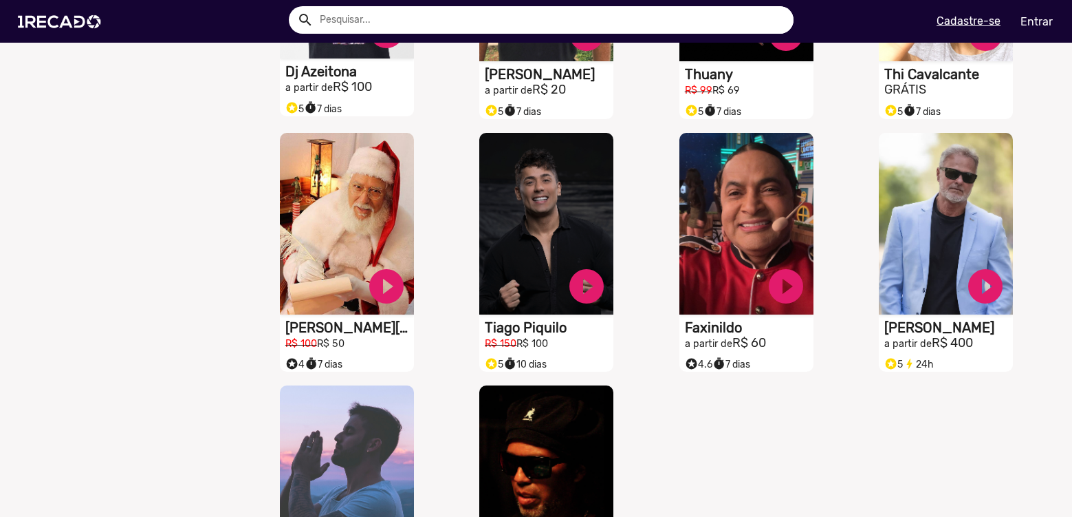
scroll to position [11692, 0]
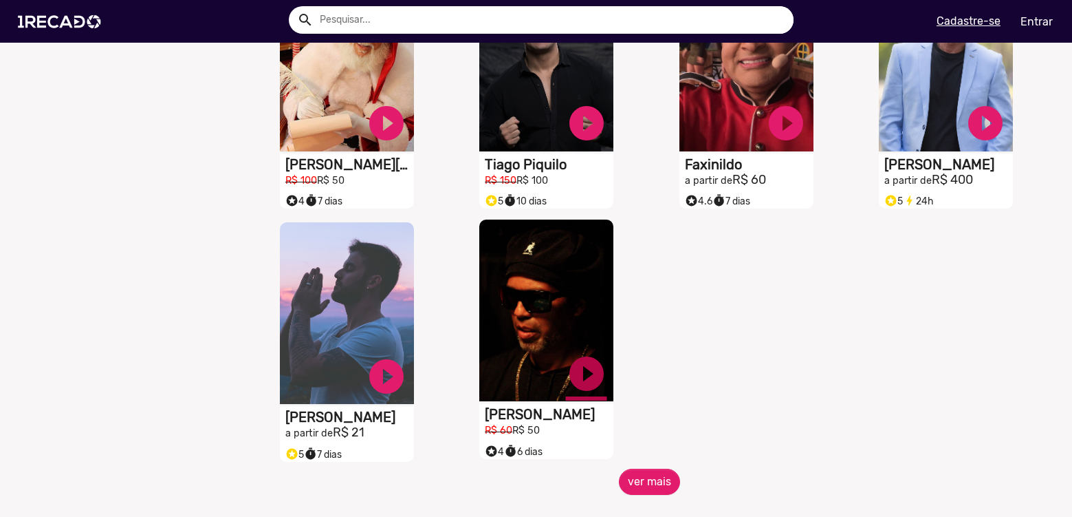
click at [636, 495] on button "ver mais" at bounding box center [649, 481] width 61 height 26
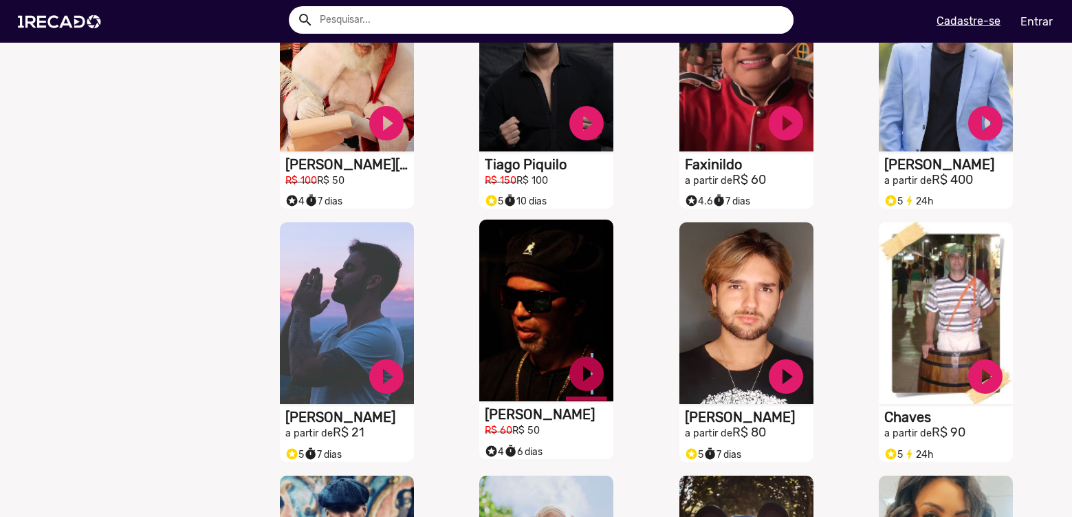
drag, startPoint x: 620, startPoint y: 390, endPoint x: 639, endPoint y: 428, distance: 42.1
click at [639, 427] on div "S1RECADO vídeos dedicados para fãs e empresas pause_circle [PERSON_NAME] R$ 60 …" at bounding box center [550, 341] width 199 height 253
drag, startPoint x: 645, startPoint y: 464, endPoint x: 644, endPoint y: 475, distance: 11.0
click at [650, 468] on div "S1RECADO vídeos dedicados para fãs e empresas play_circle_filled [PERSON_NAME] …" at bounding box center [749, 341] width 199 height 253
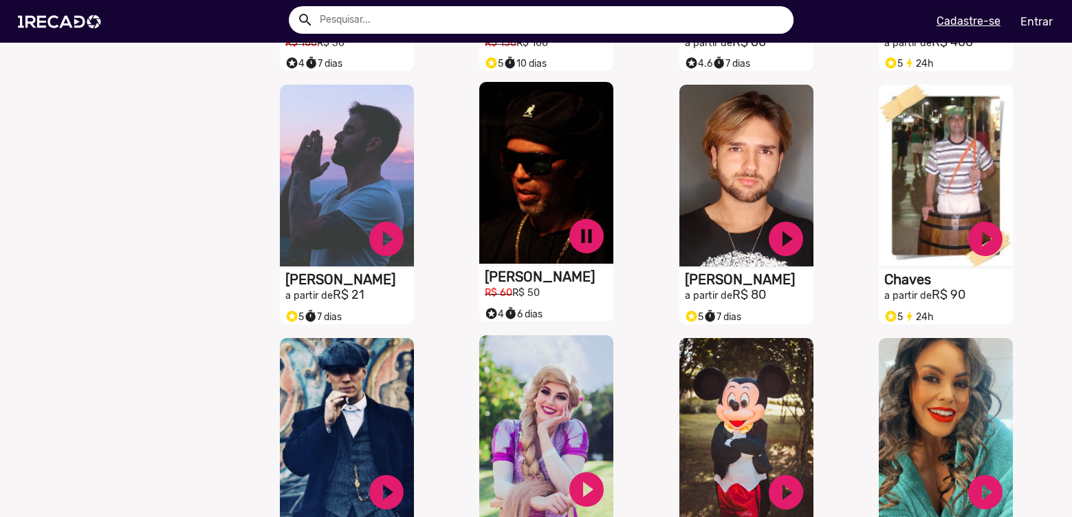
scroll to position [11899, 0]
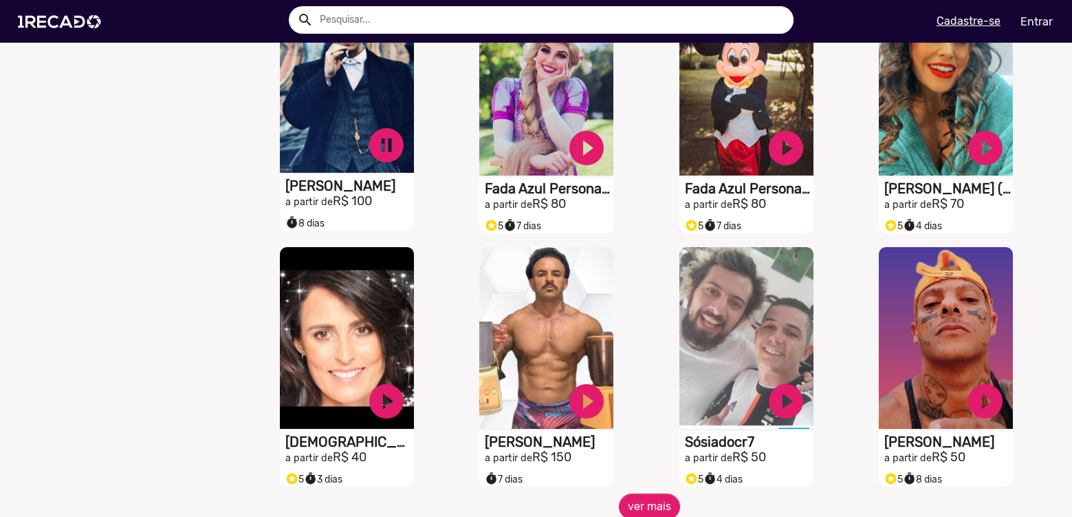
scroll to position [12311, 0]
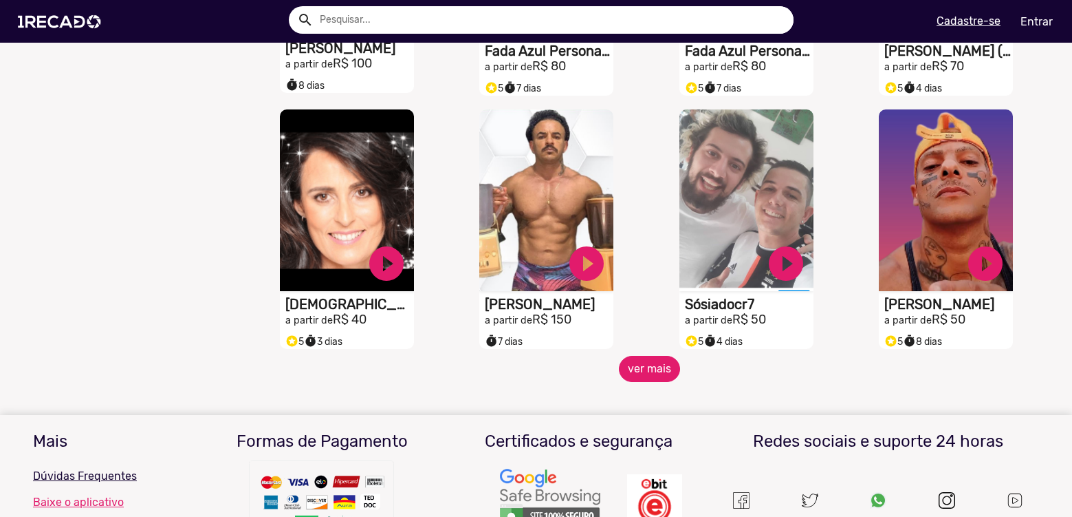
click at [638, 382] on button "ver mais" at bounding box center [649, 369] width 61 height 26
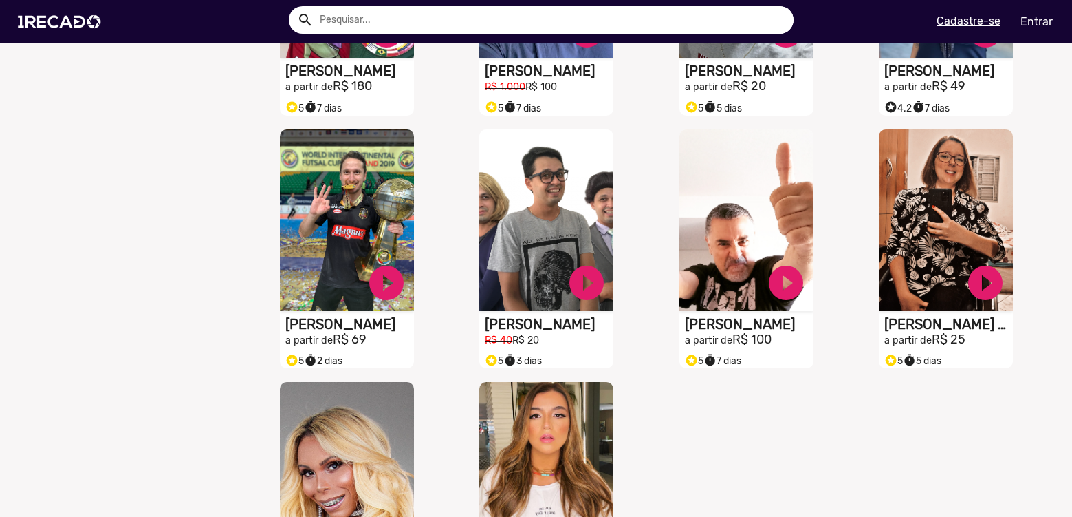
scroll to position [12999, 0]
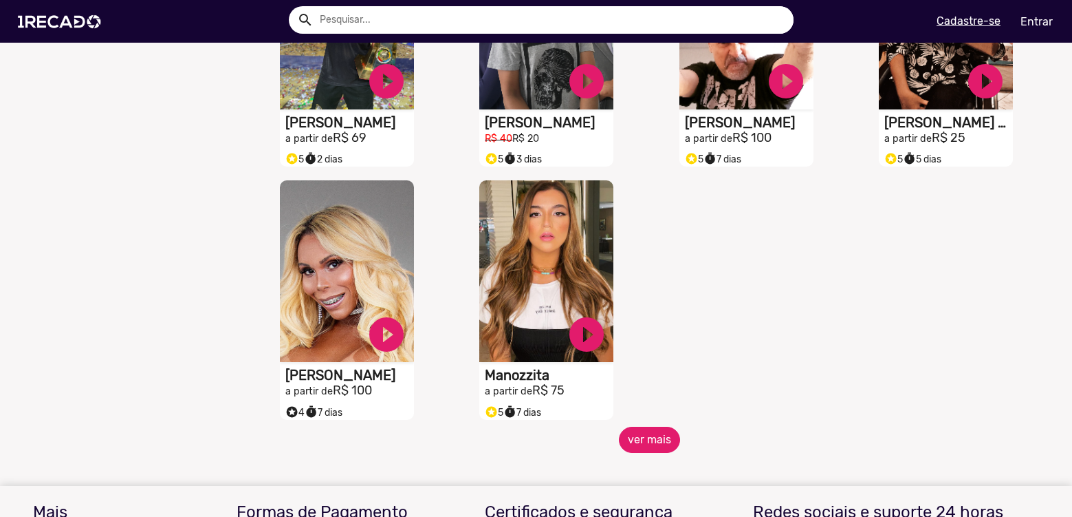
click at [645, 453] on button "ver mais" at bounding box center [649, 439] width 61 height 26
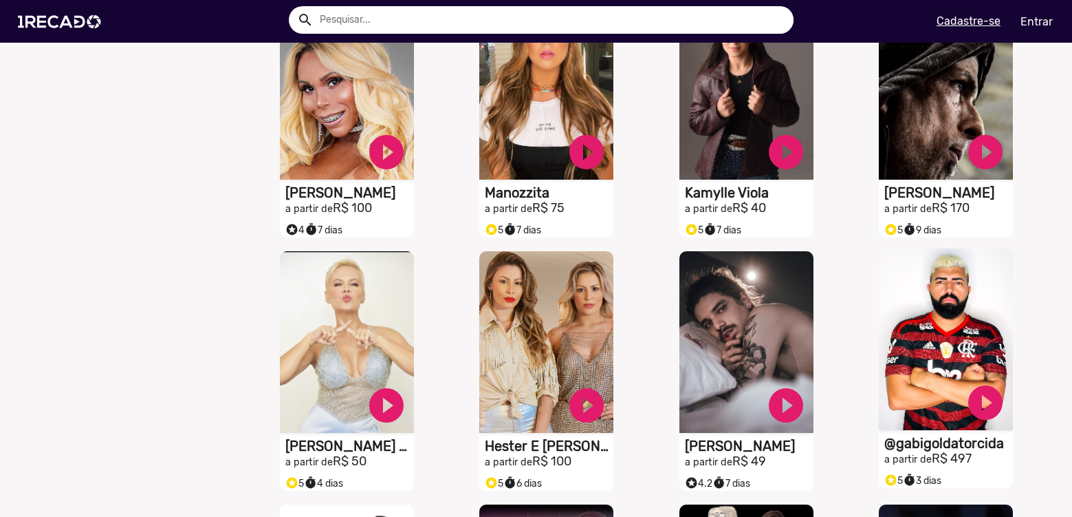
scroll to position [13206, 0]
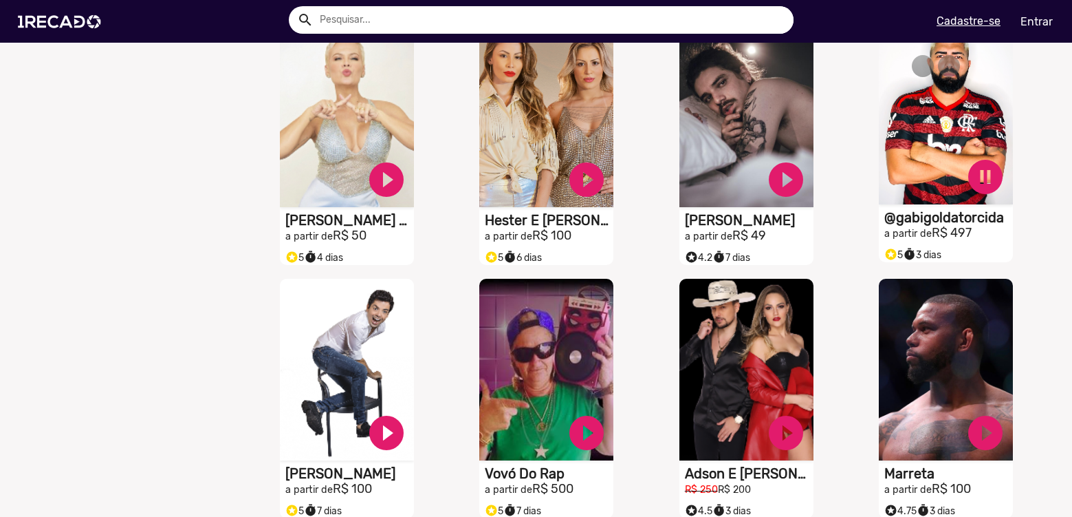
scroll to position [13412, 0]
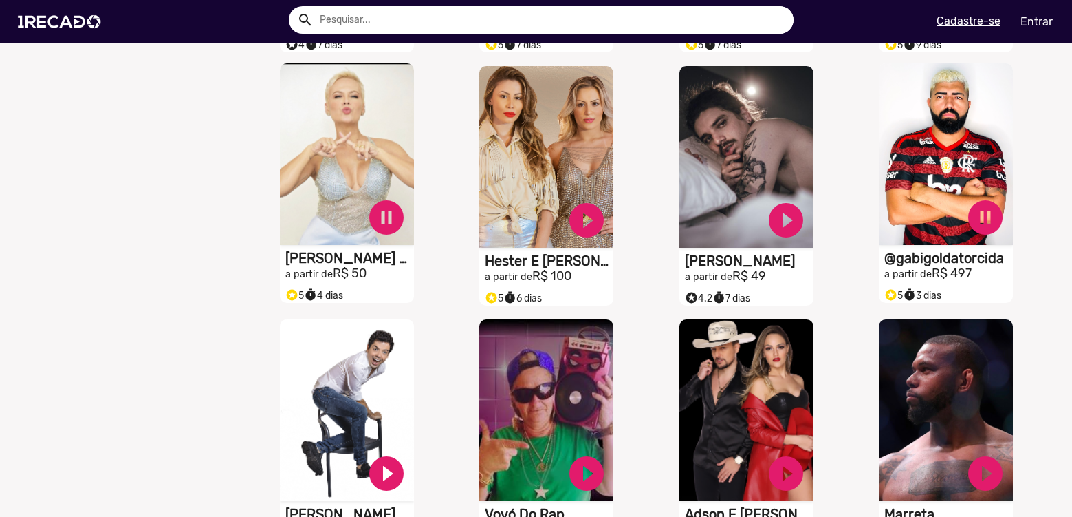
scroll to position [13343, 0]
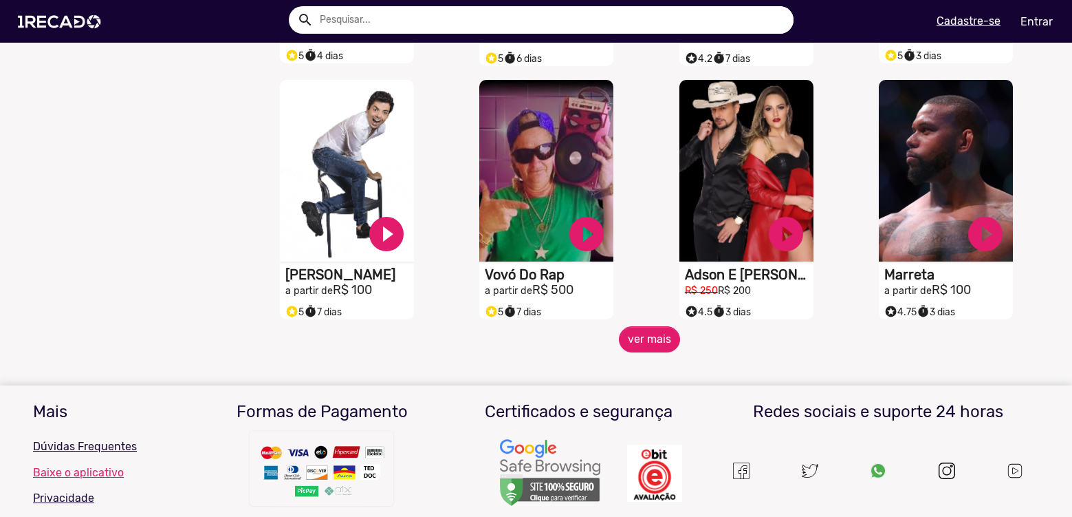
scroll to position [13687, 0]
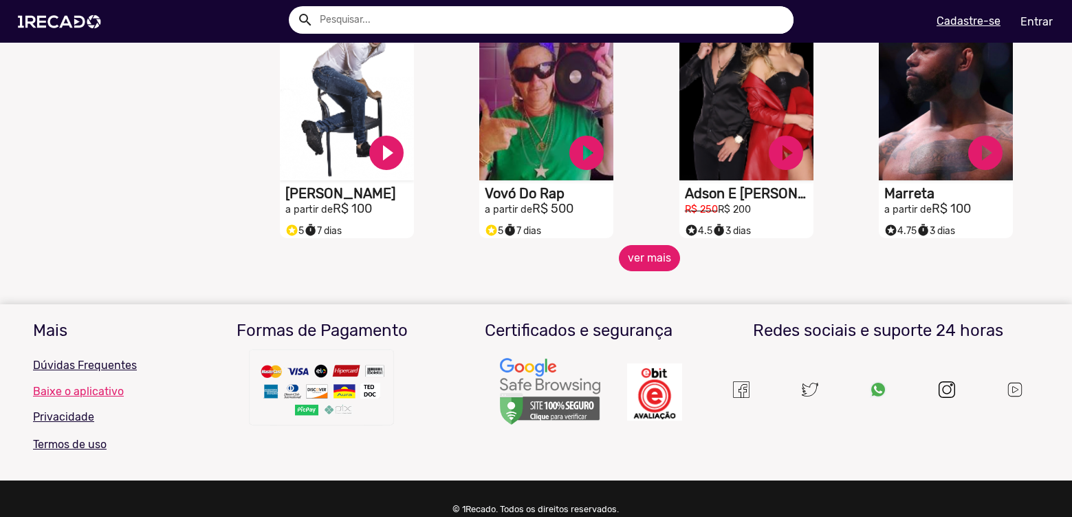
click at [646, 270] on button "ver mais" at bounding box center [649, 258] width 61 height 26
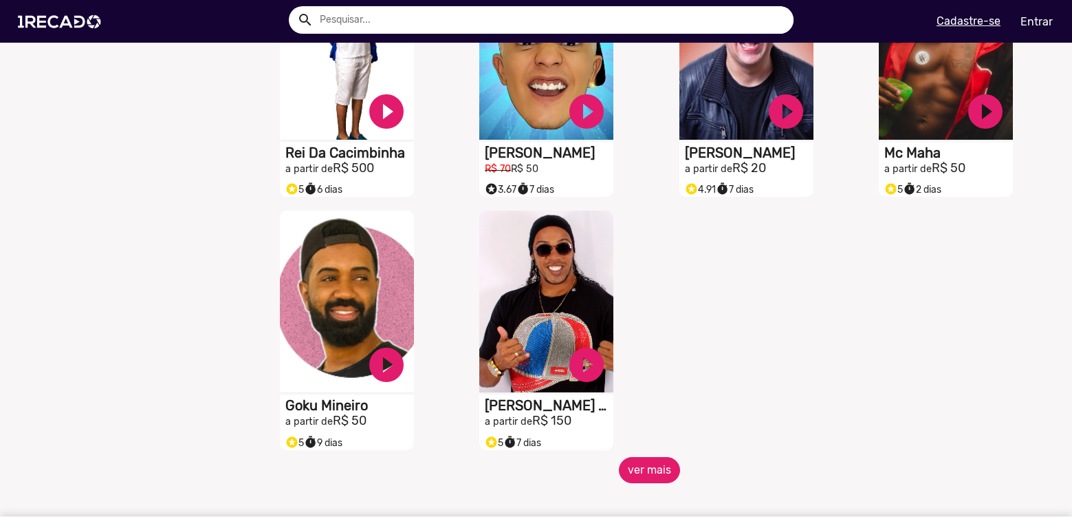
scroll to position [14237, 0]
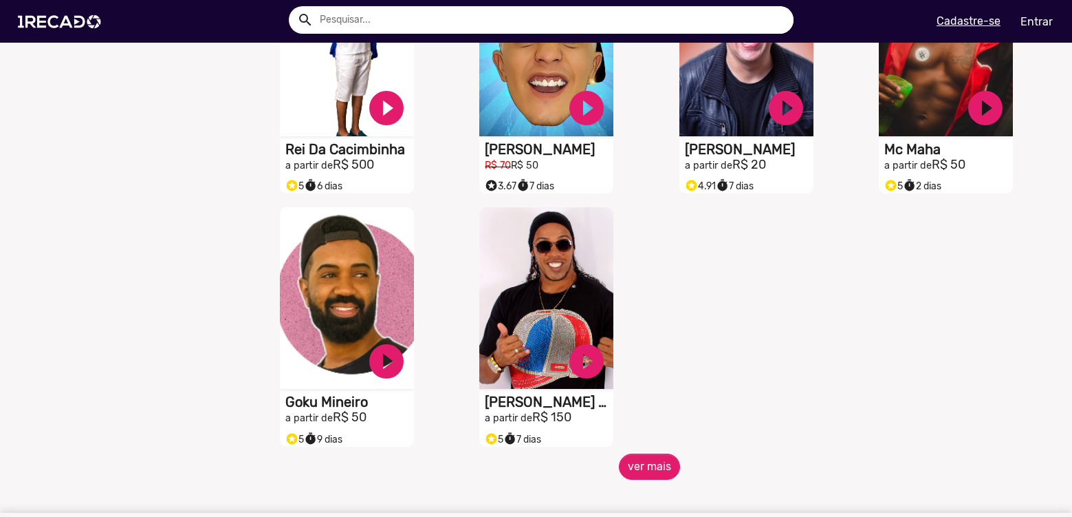
click at [635, 453] on div "S1RECADO vídeos dedicados para fãs e empresas play_circle_filled [PERSON_NAME] …" at bounding box center [550, 326] width 199 height 253
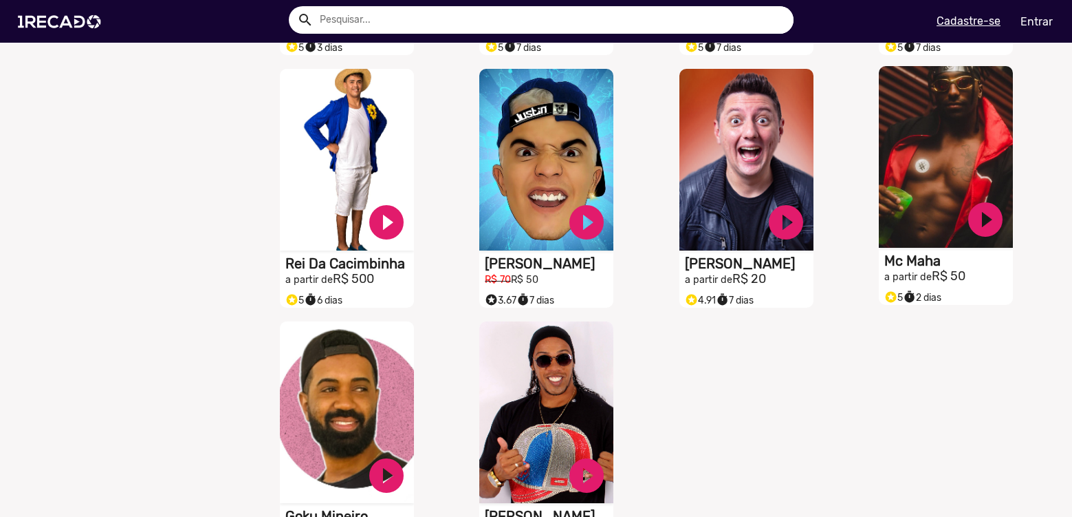
scroll to position [14100, 0]
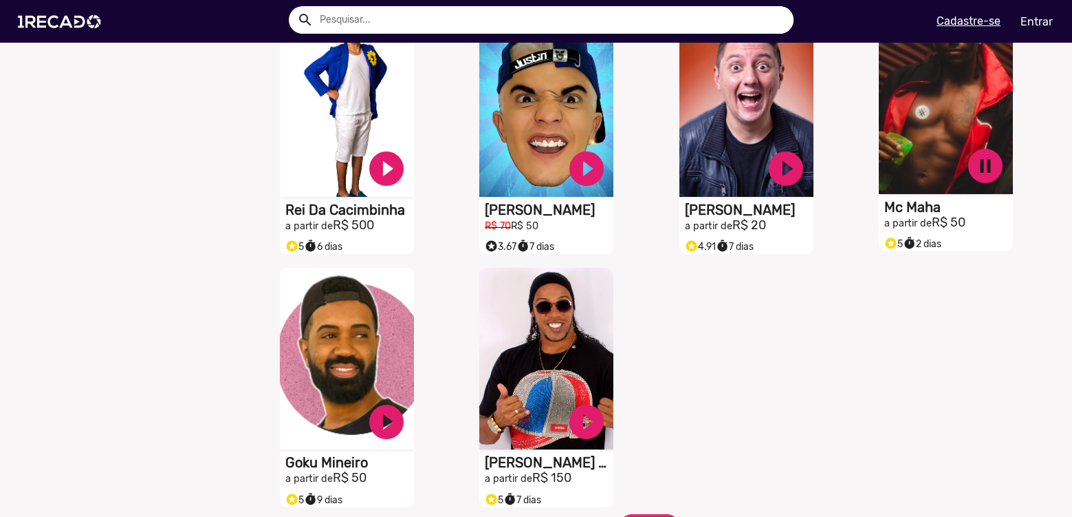
scroll to position [14237, 0]
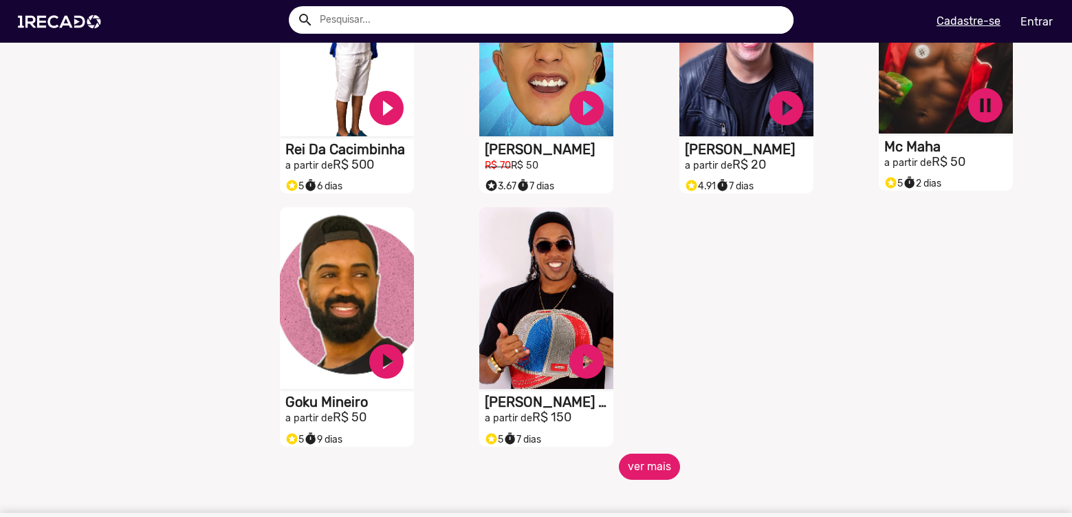
click at [633, 476] on button "ver mais" at bounding box center [649, 466] width 61 height 26
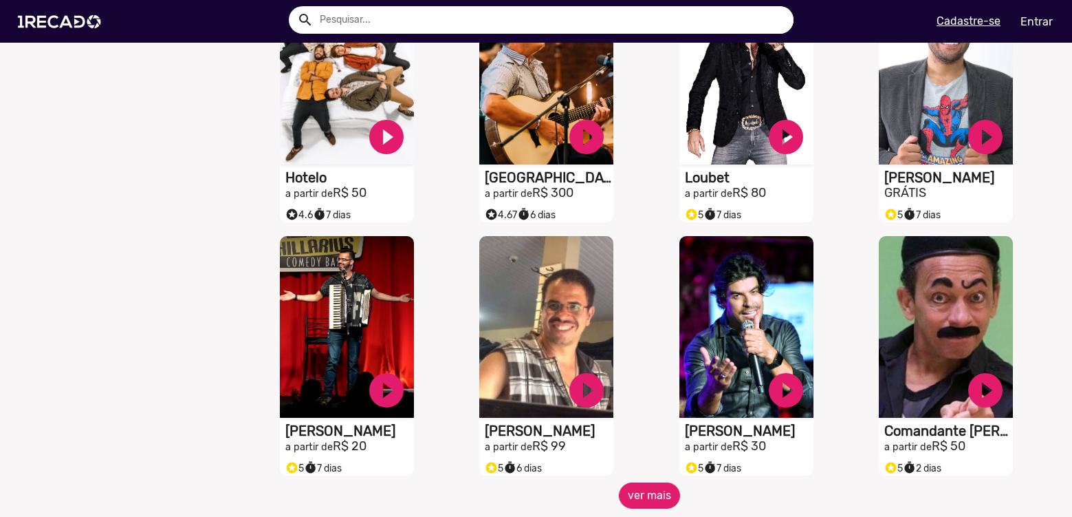
scroll to position [14787, 0]
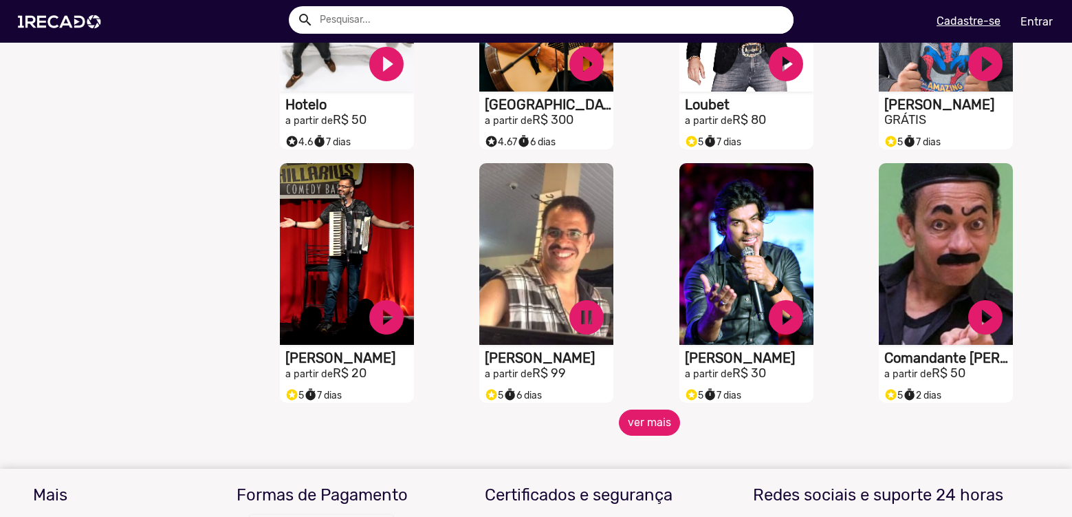
click at [652, 435] on button "ver mais" at bounding box center [649, 422] width 61 height 26
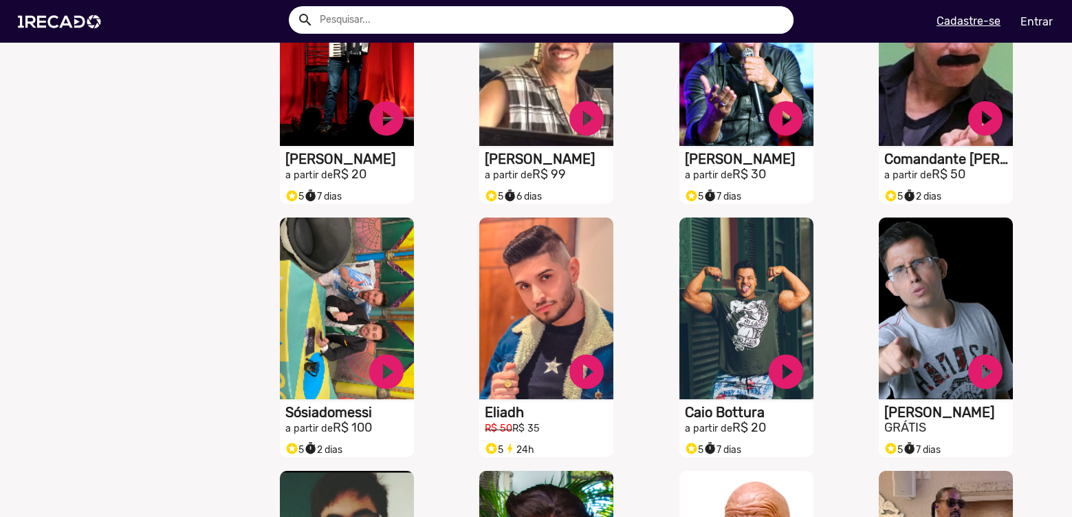
scroll to position [14994, 0]
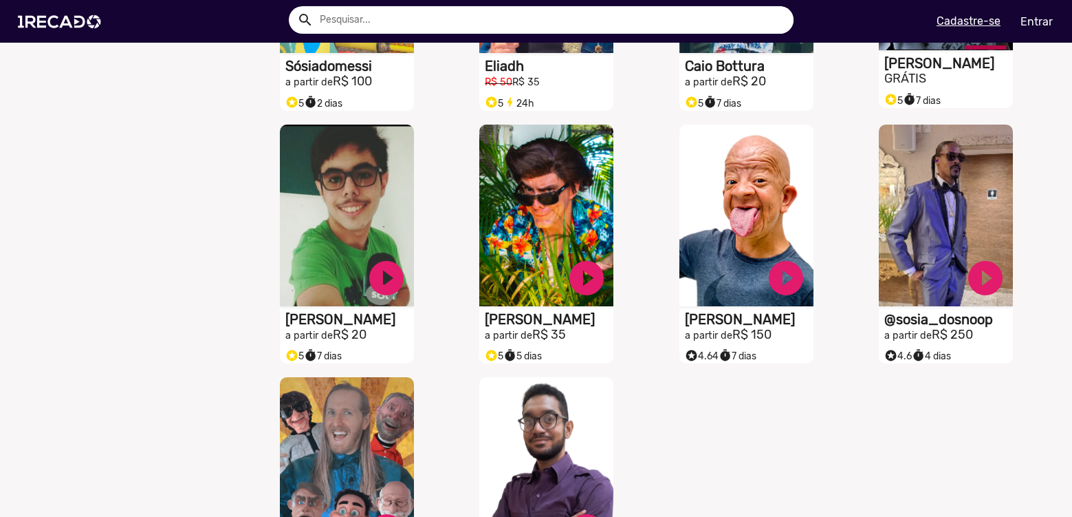
scroll to position [15338, 0]
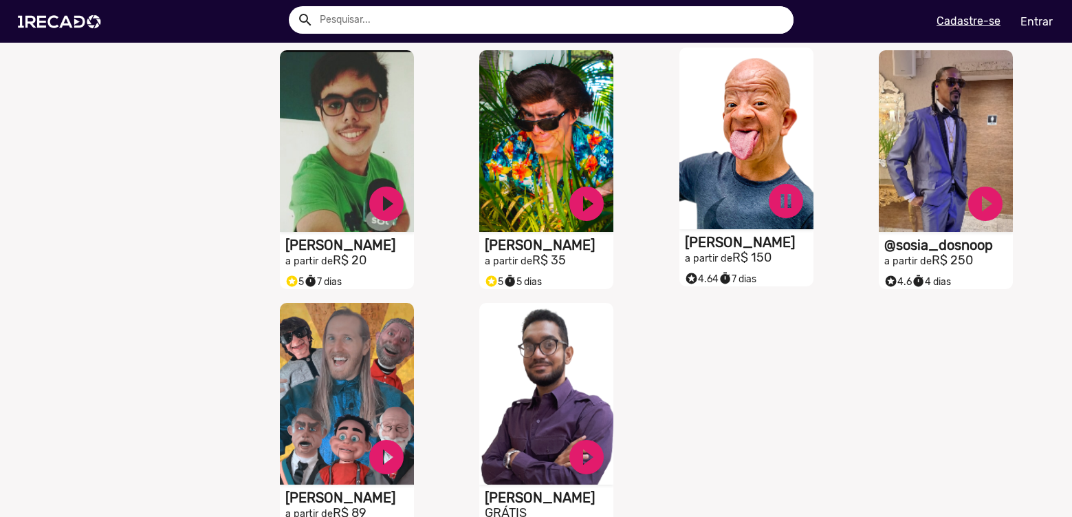
scroll to position [15544, 0]
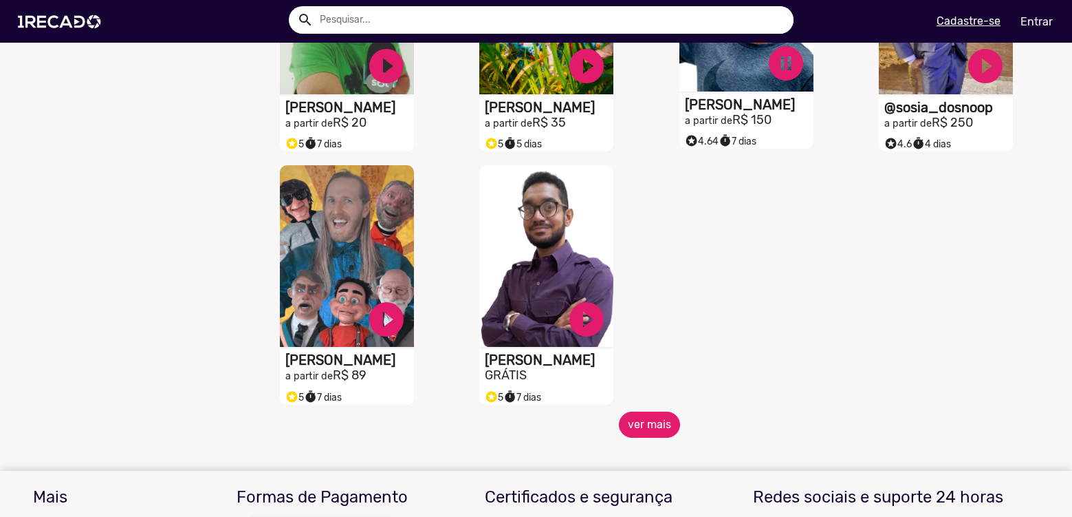
click at [637, 437] on button "ver mais" at bounding box center [649, 424] width 61 height 26
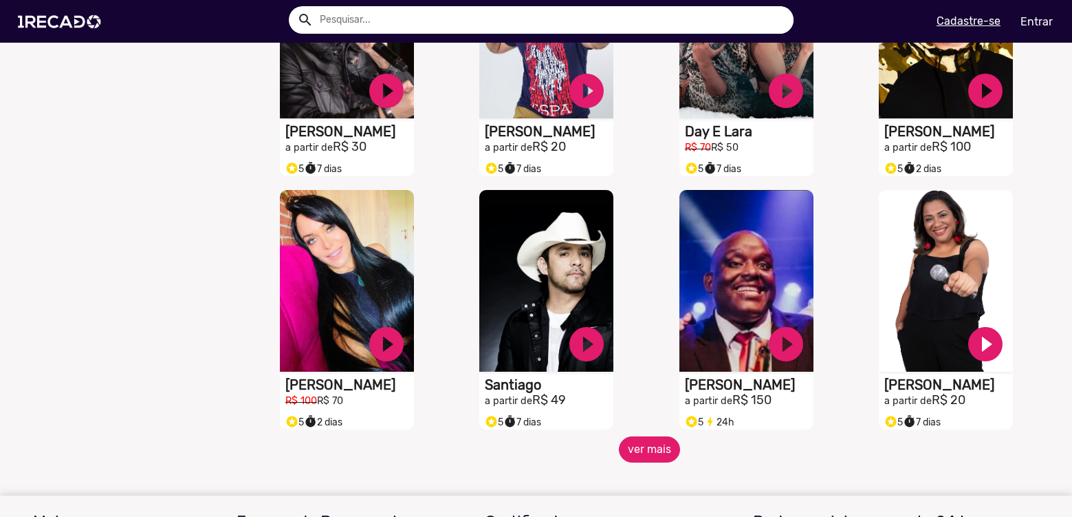
scroll to position [16094, 0]
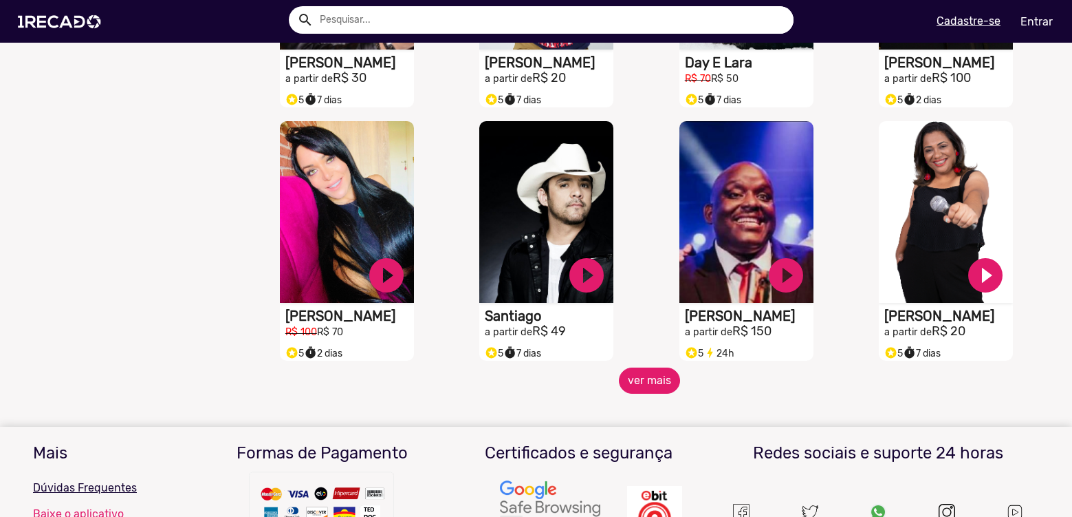
click at [640, 393] on button "ver mais" at bounding box center [649, 380] width 61 height 26
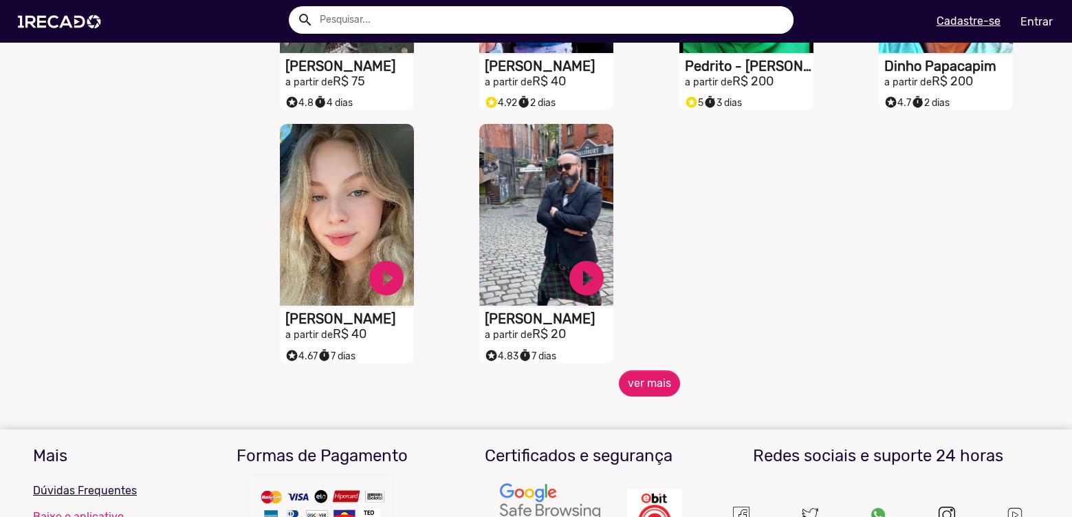
scroll to position [16851, 0]
click at [650, 406] on mat-sidenav-content "🌐 Todos 769 💼 Para sua empresa 🎤 Cantores 65 🎶 Funk 3 👗 Moda 9 🦸‍♀️ Girl Power …" at bounding box center [536, 258] width 1072 height 517
click at [646, 393] on button "ver mais" at bounding box center [649, 382] width 61 height 26
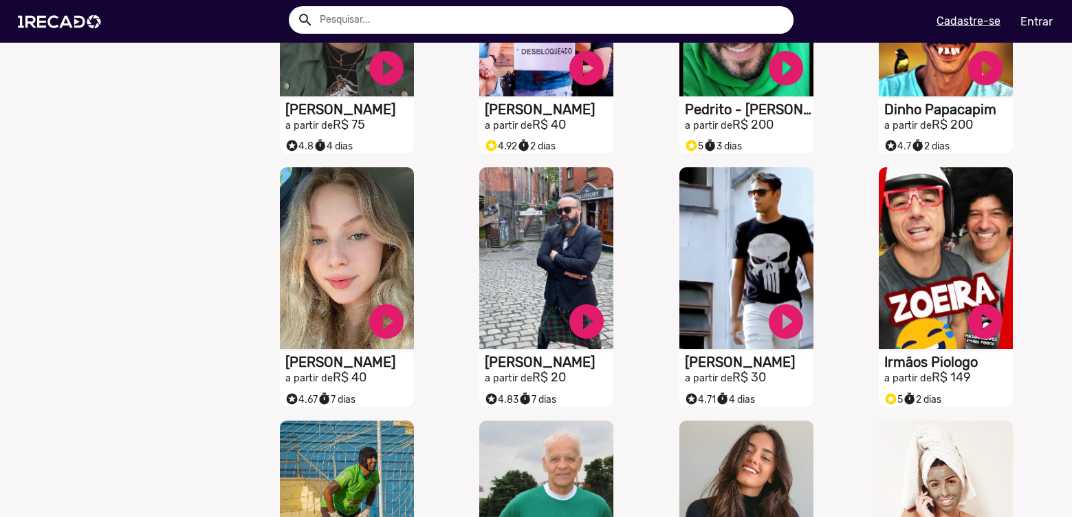
scroll to position [16782, 0]
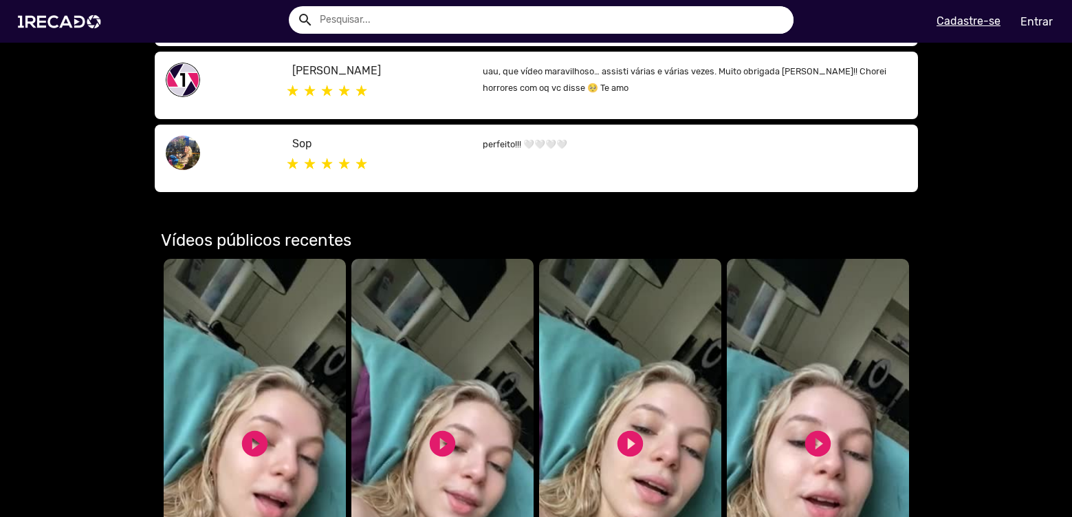
scroll to position [757, 0]
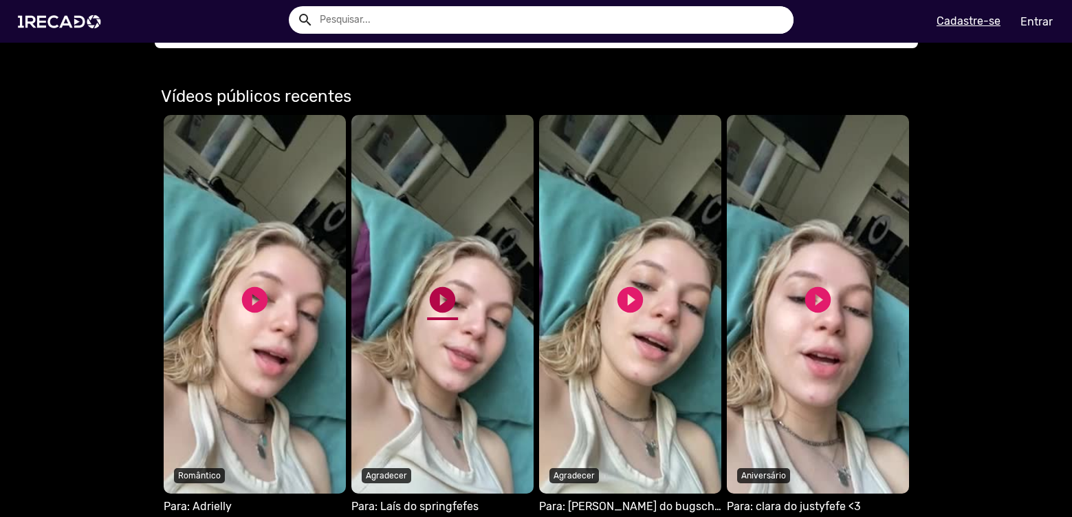
click at [442, 293] on link "play_circle_filled" at bounding box center [442, 299] width 31 height 31
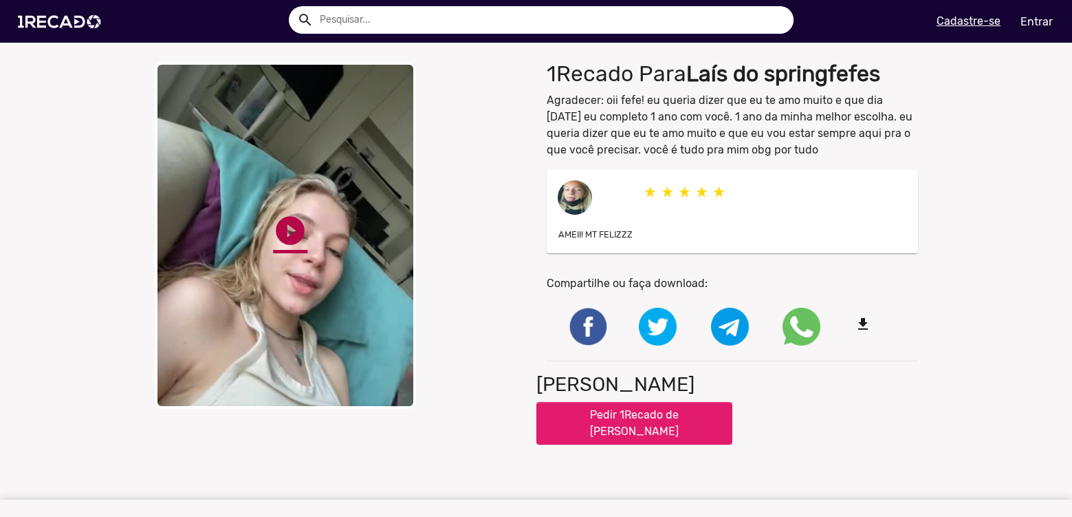
click at [295, 234] on link "play_circle_filled" at bounding box center [290, 230] width 34 height 34
click at [422, 226] on div "close Your browser does not support HTML5 video. pause_circle pause_circle" at bounding box center [340, 235] width 371 height 347
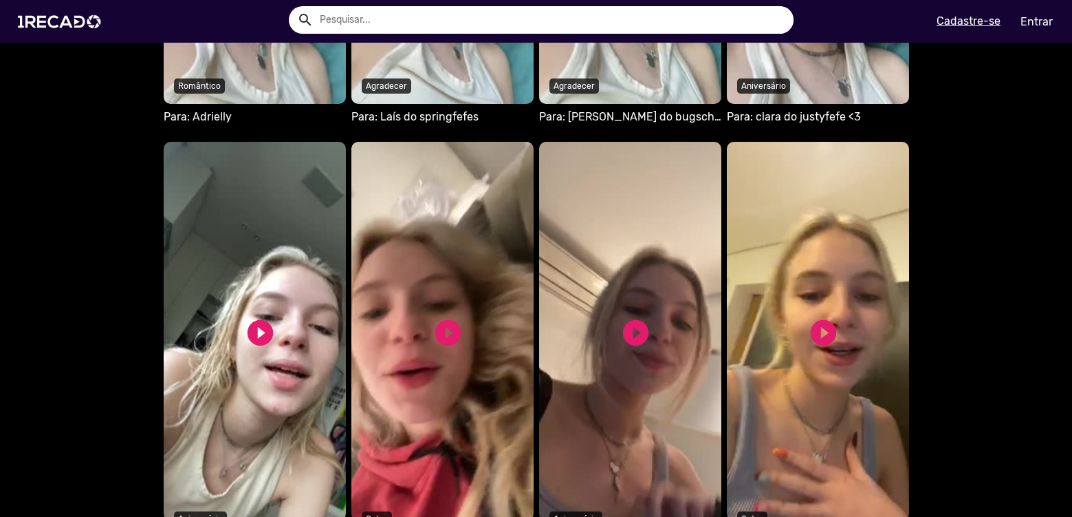
scroll to position [1307, 0]
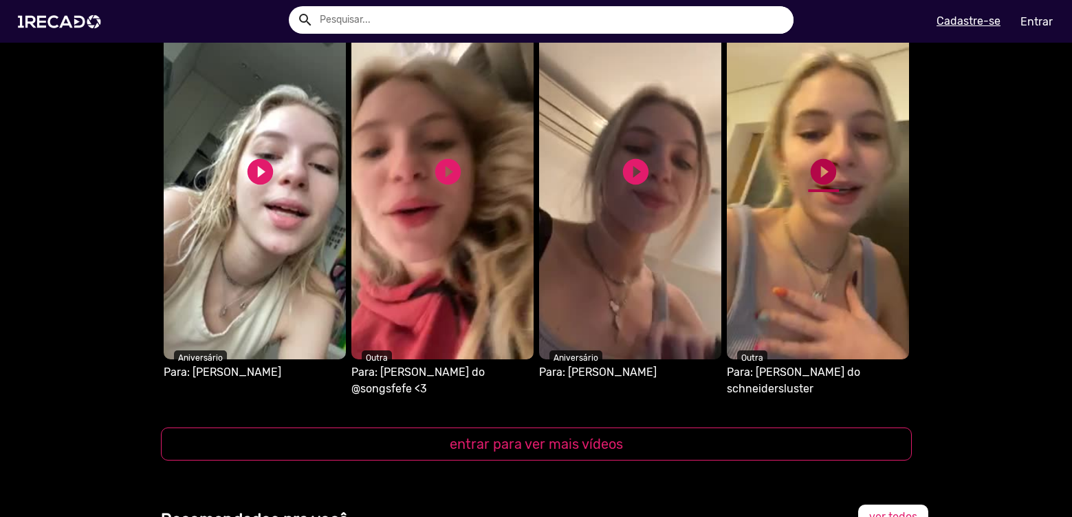
click at [818, 166] on link "play_circle_filled" at bounding box center [823, 171] width 31 height 31
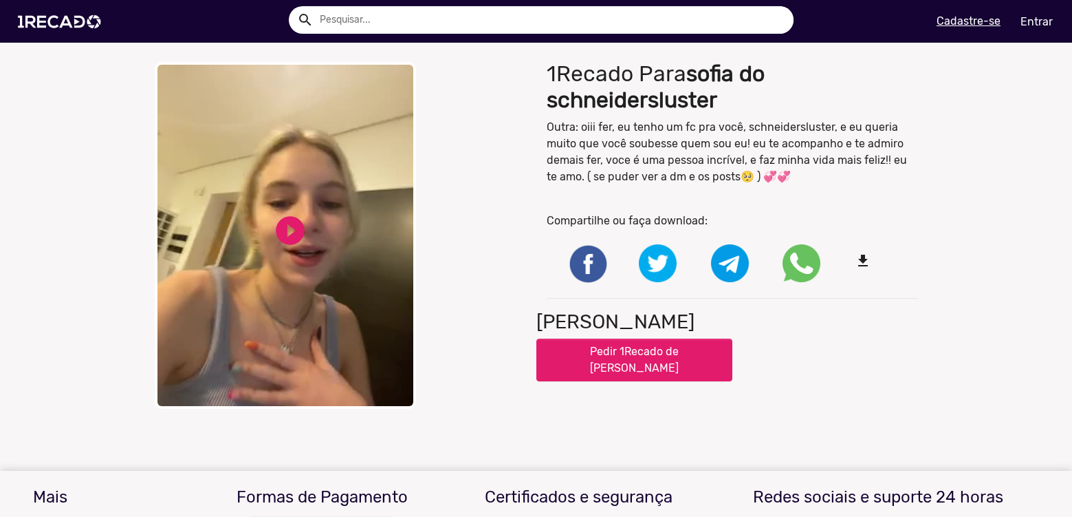
click at [347, 213] on video "Your browser does not support HTML5 video." at bounding box center [285, 235] width 261 height 347
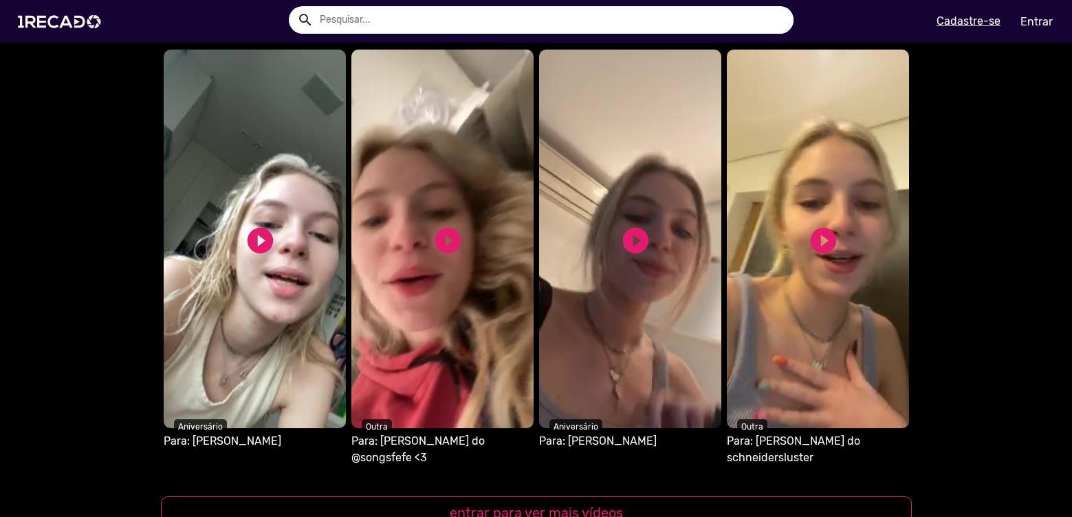
scroll to position [1307, 0]
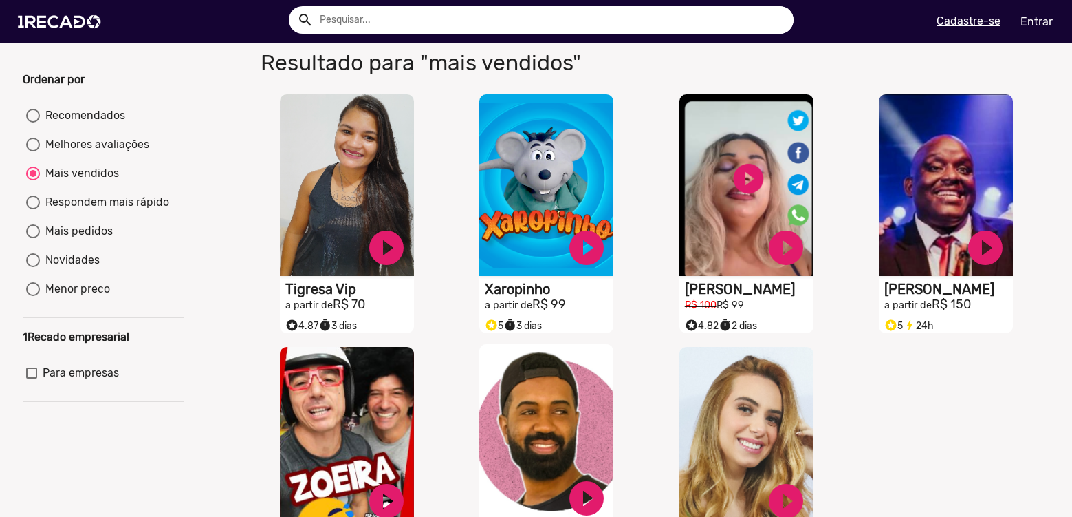
scroll to position [69, 0]
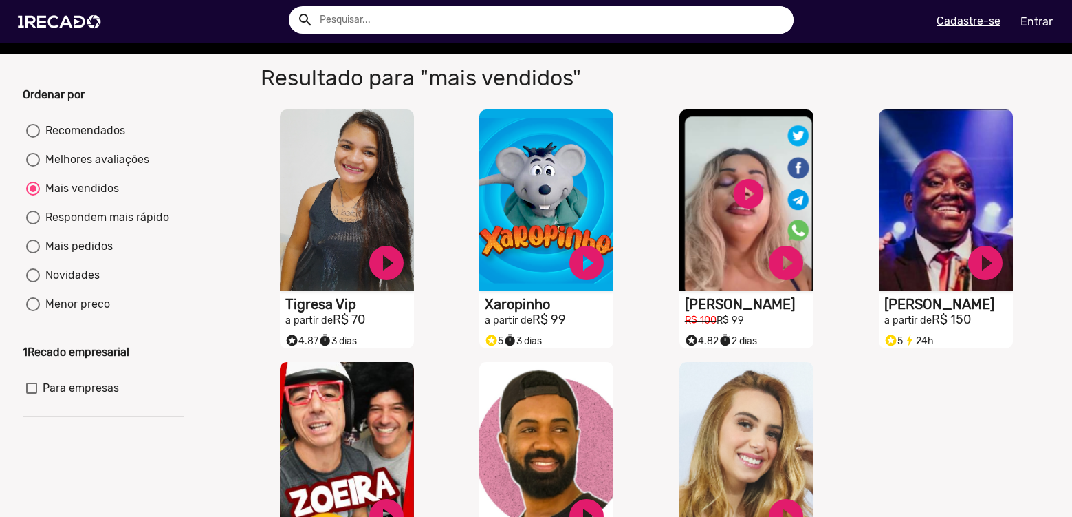
click at [91, 186] on mat-radio-group "Recomendados Melhores avaliações Mais vendidos Respondem mais rápido Mais pedid…" at bounding box center [104, 220] width 162 height 202
click at [96, 197] on div "Mais vendidos" at bounding box center [79, 188] width 79 height 17
click at [33, 196] on input "Mais vendidos" at bounding box center [32, 195] width 1 height 1
click at [77, 260] on mat-radio-button "Mais pedidos" at bounding box center [103, 249] width 155 height 22
click at [72, 254] on div "Mais pedidos" at bounding box center [76, 246] width 73 height 17
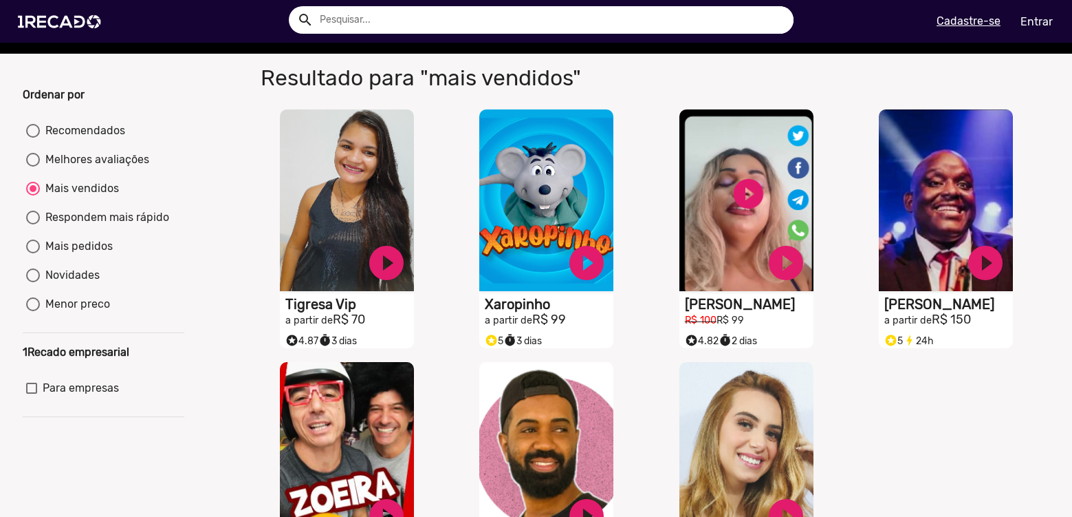
click at [33, 254] on input "Mais pedidos" at bounding box center [32, 253] width 1 height 1
radio input "true"
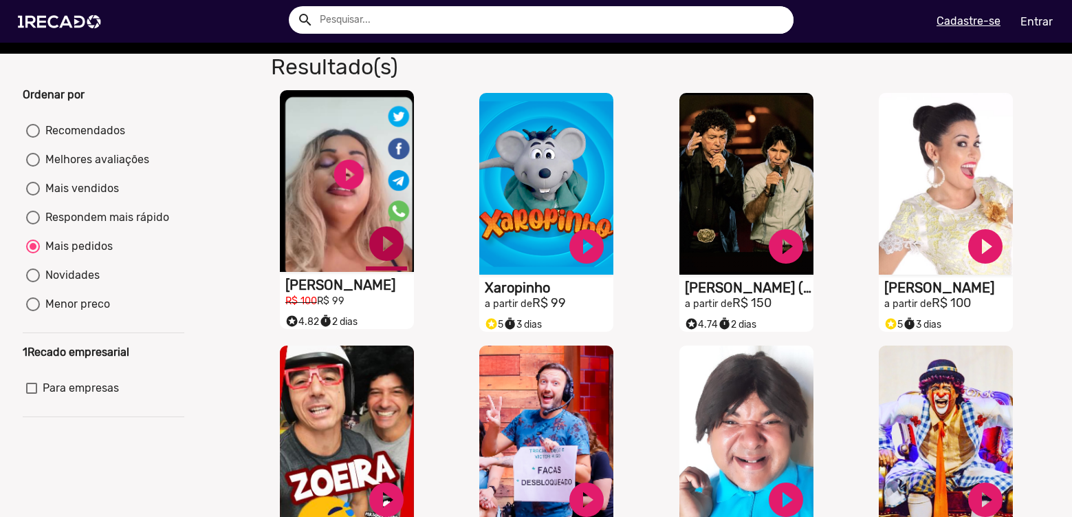
click at [378, 261] on link "play_circle_filled" at bounding box center [386, 243] width 41 height 41
click at [383, 255] on link "pause_circle" at bounding box center [386, 243] width 41 height 41
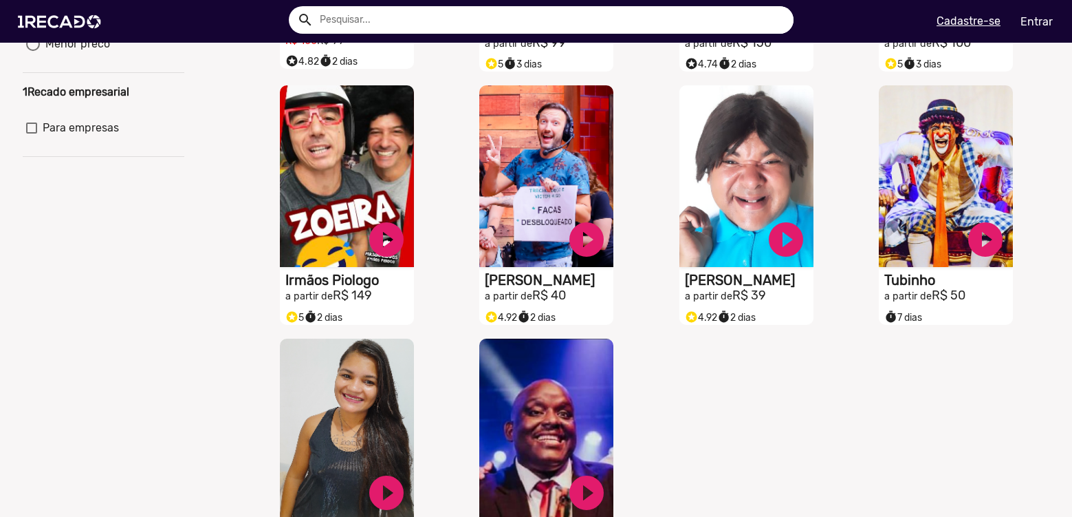
scroll to position [550, 0]
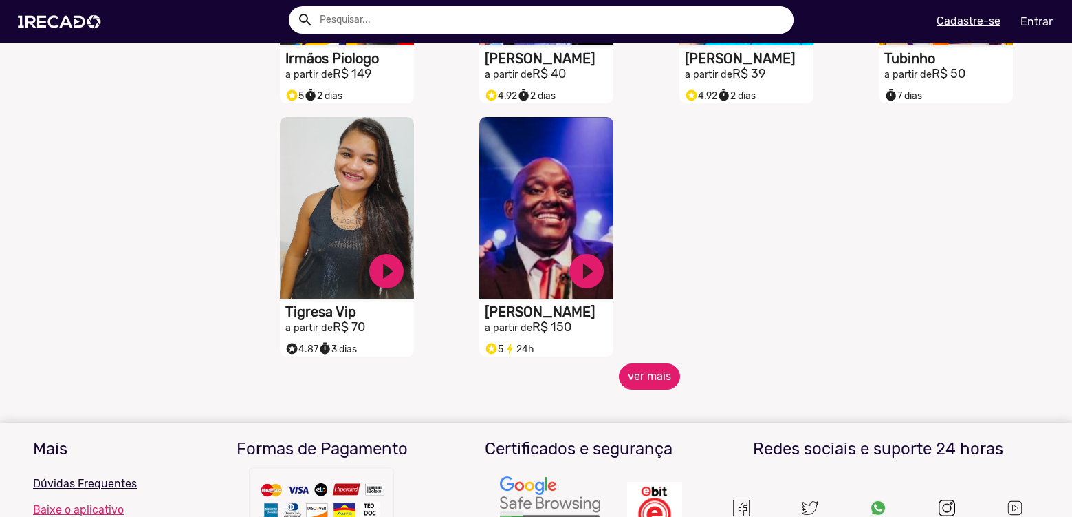
click at [660, 382] on button "ver mais" at bounding box center [649, 376] width 61 height 26
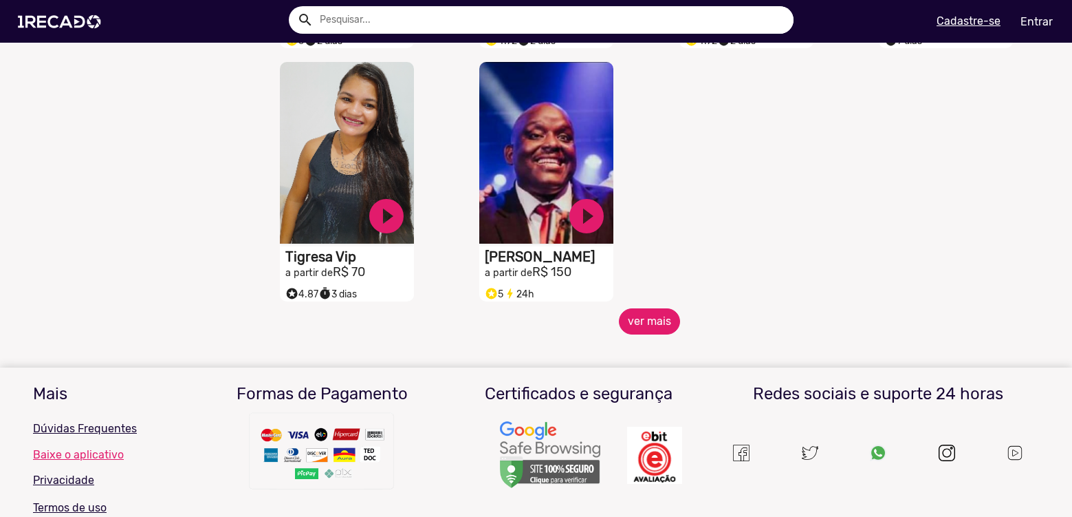
scroll to position [688, 0]
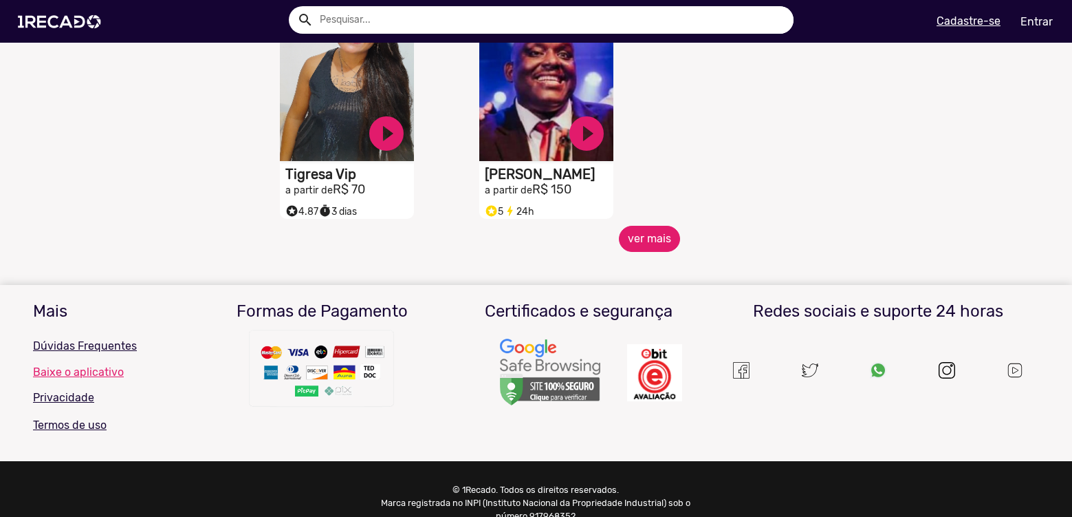
click at [630, 248] on button "ver mais" at bounding box center [649, 239] width 61 height 26
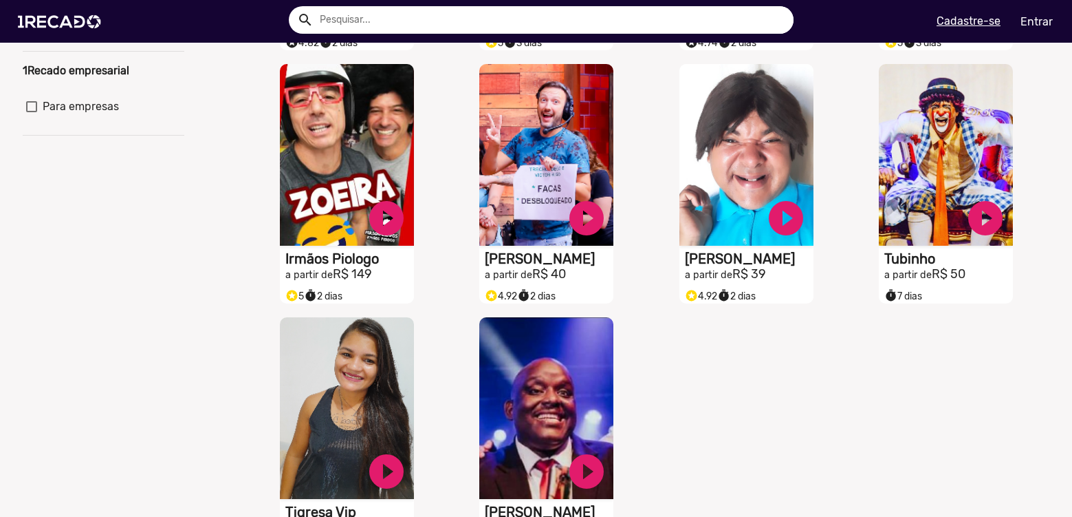
scroll to position [206, 0]
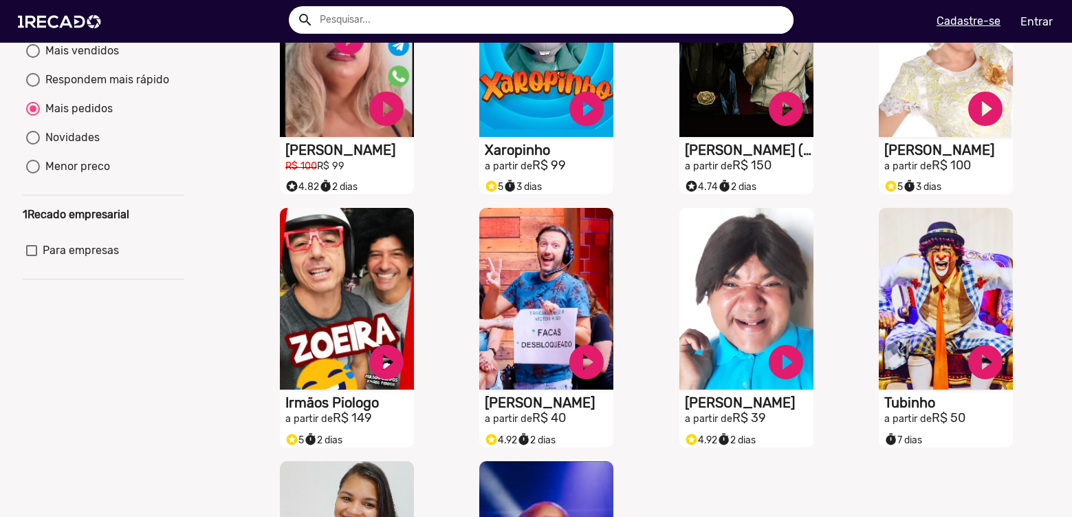
click at [31, 122] on mat-radio-button "Mais pedidos" at bounding box center [103, 111] width 155 height 22
click at [33, 112] on div at bounding box center [33, 108] width 7 height 7
click at [33, 116] on input "Mais pedidos" at bounding box center [32, 116] width 1 height 1
click at [30, 144] on div at bounding box center [33, 138] width 14 height 14
click at [32, 145] on input "Novidades" at bounding box center [32, 144] width 1 height 1
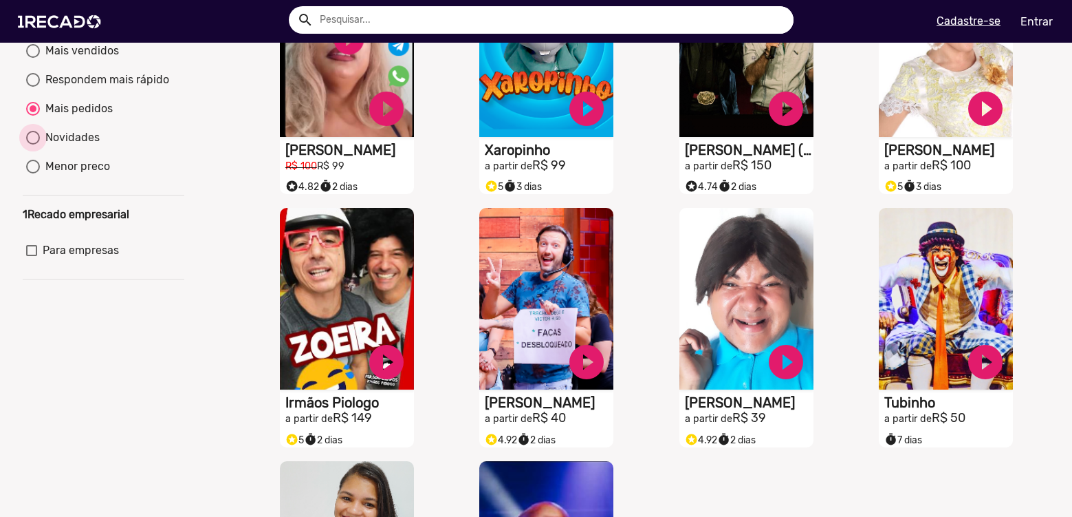
radio input "true"
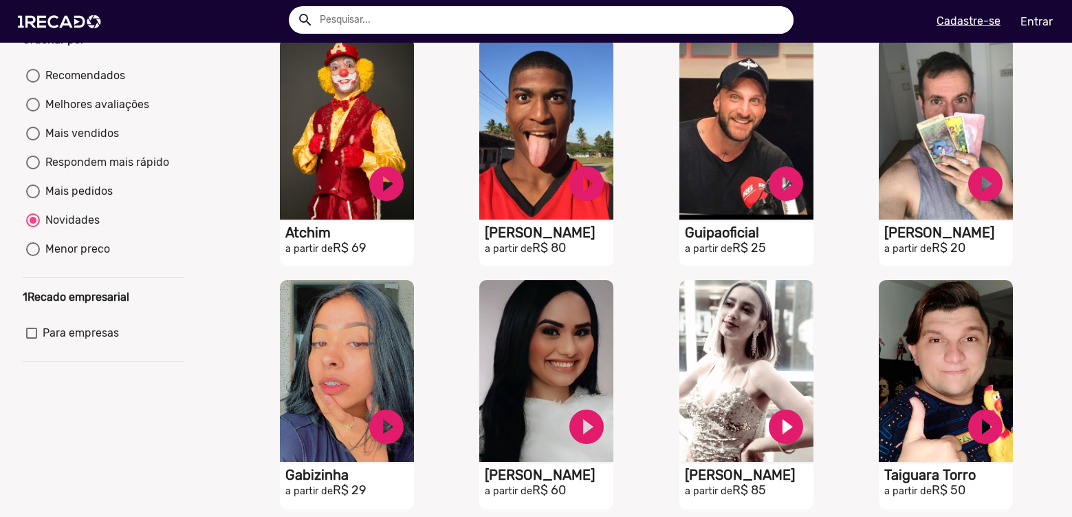
scroll to position [138, 0]
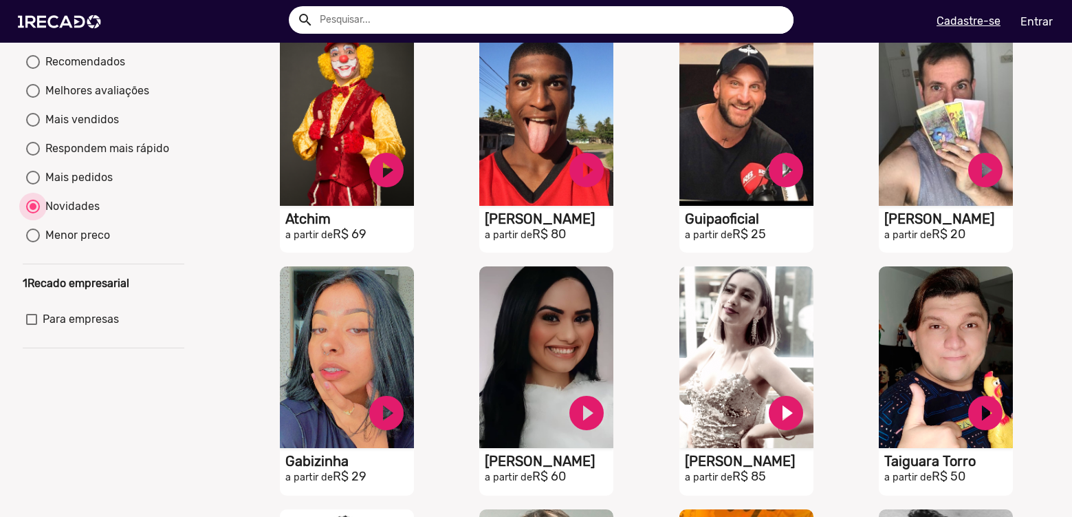
click at [33, 213] on div at bounding box center [33, 206] width 14 height 14
click at [33, 214] on input "Novidades" at bounding box center [32, 213] width 1 height 1
click at [39, 242] on div at bounding box center [33, 235] width 14 height 14
click at [33, 243] on input "Menor preco" at bounding box center [32, 242] width 1 height 1
radio input "true"
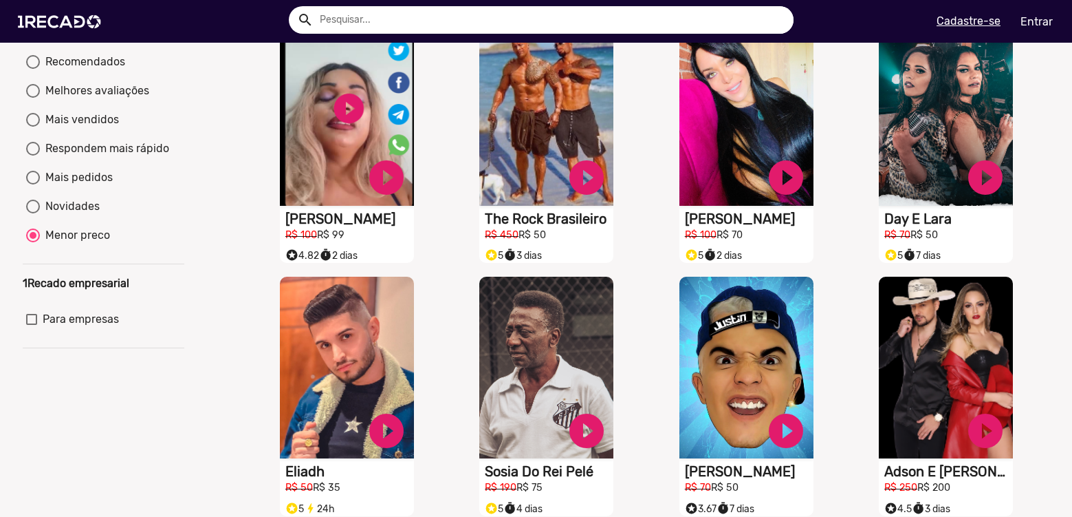
click at [34, 319] on mat-radio-group "Para empresas" at bounding box center [104, 321] width 162 height 29
click at [36, 325] on div at bounding box center [31, 319] width 11 height 11
click at [32, 325] on input "Para empresas" at bounding box center [31, 325] width 1 height 1
checkbox input "true"
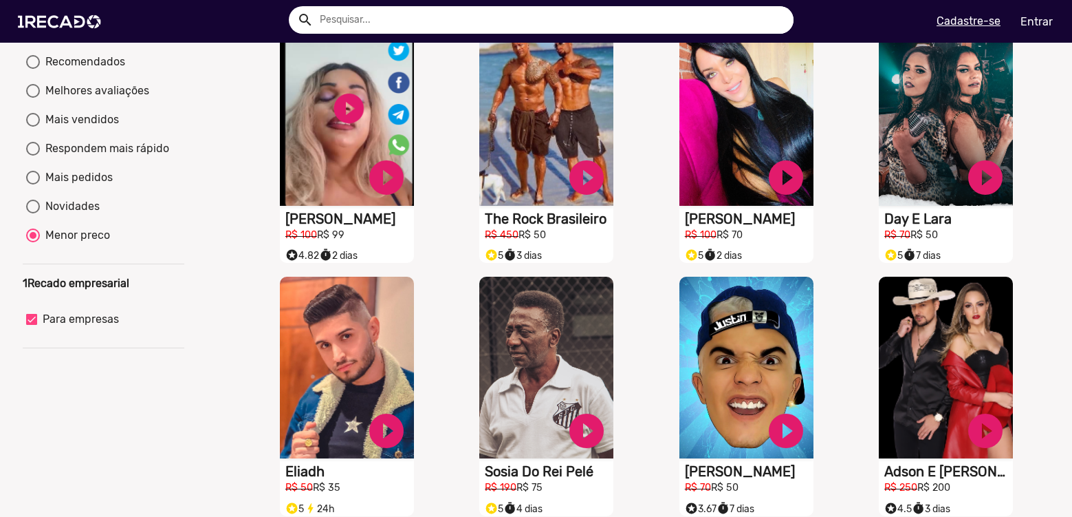
click at [28, 249] on mat-radio-button "Menor preco" at bounding box center [103, 238] width 155 height 22
click at [32, 239] on div at bounding box center [33, 235] width 7 height 7
click at [32, 243] on input "Menor preco" at bounding box center [32, 242] width 1 height 1
click at [32, 249] on mat-radio-button "Menor preco" at bounding box center [103, 238] width 155 height 22
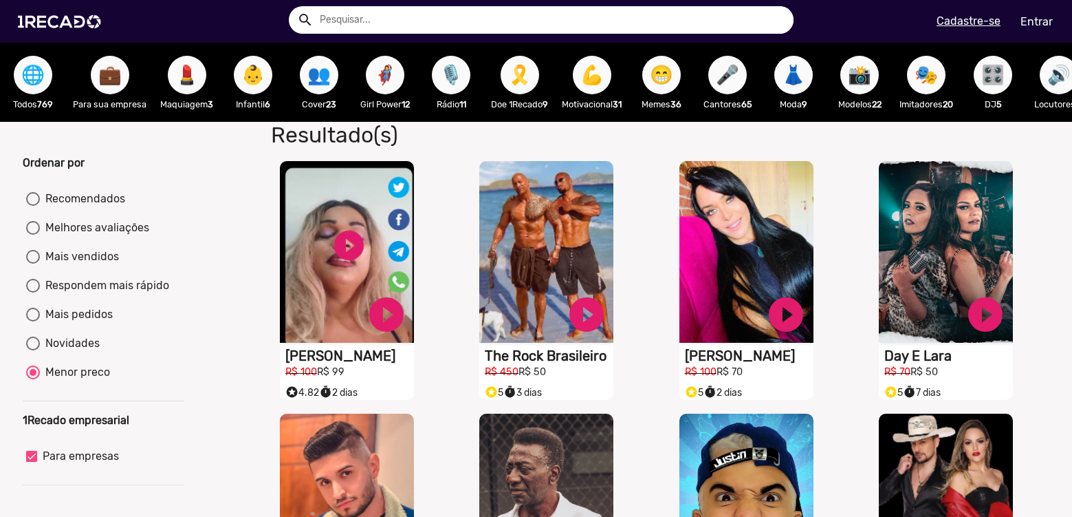
scroll to position [0, 0]
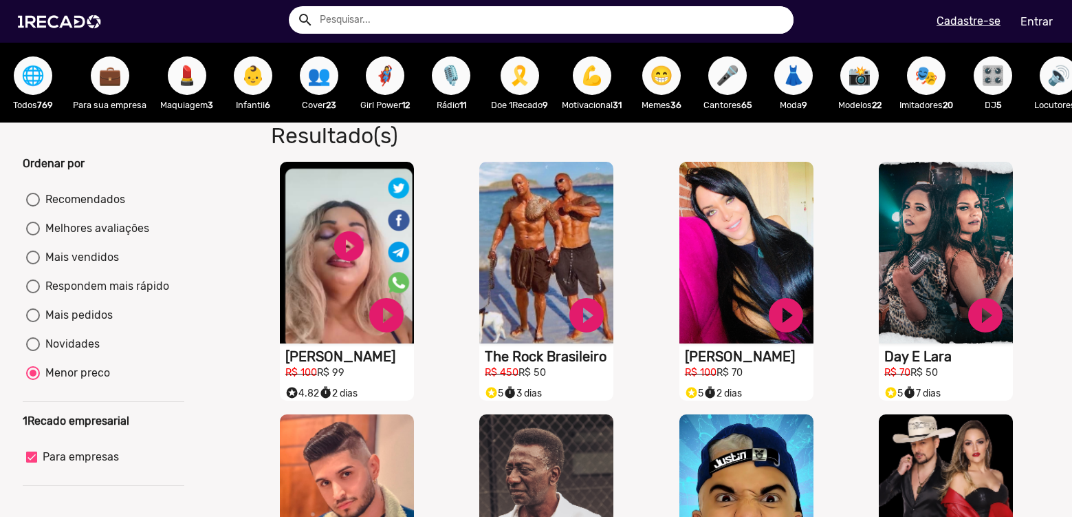
click at [119, 83] on span "💼" at bounding box center [109, 75] width 23 height 39
click at [36, 380] on div at bounding box center [33, 373] width 14 height 14
click at [33, 380] on input "Menor preco" at bounding box center [32, 380] width 1 height 1
click at [32, 226] on mat-radio-group "Recomendados Melhores avaliações Mais vendidos Respondem mais rápido Mais pedid…" at bounding box center [104, 289] width 162 height 202
click at [38, 206] on div at bounding box center [33, 200] width 14 height 14
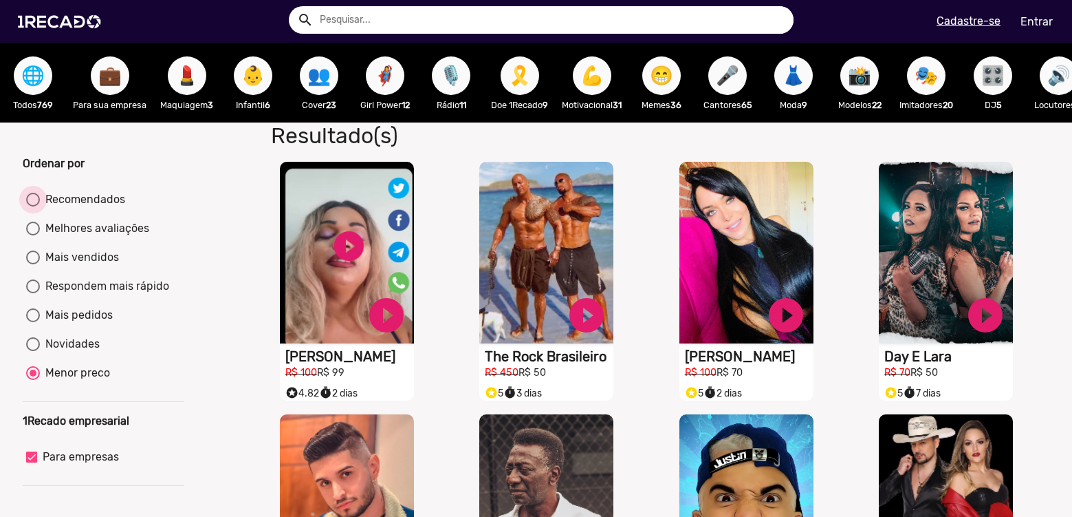
click at [33, 207] on input "Recomendados" at bounding box center [32, 206] width 1 height 1
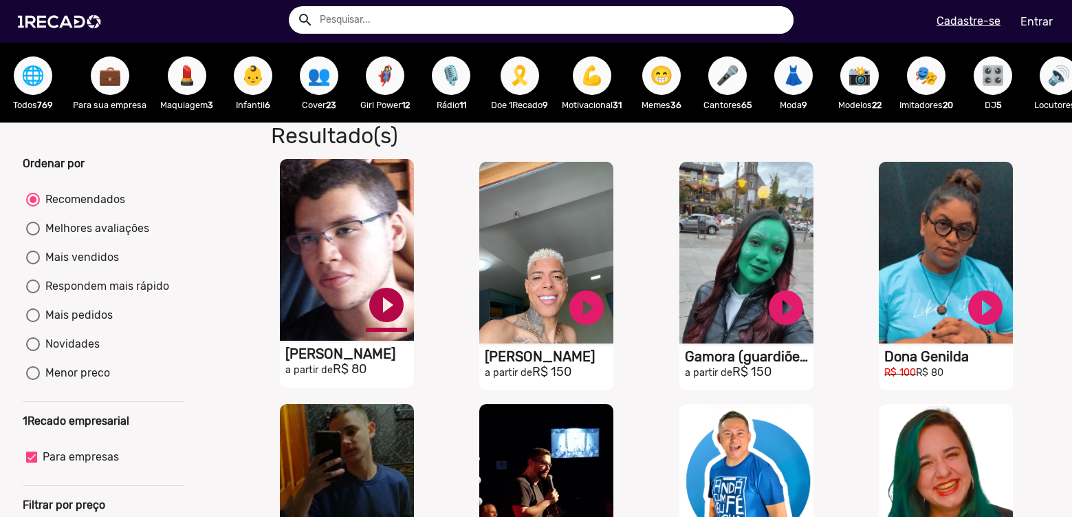
click at [395, 319] on link "play_circle_filled" at bounding box center [386, 304] width 41 height 41
click at [395, 319] on link "pause_circle" at bounding box center [386, 304] width 41 height 41
radio input "false"
radio input "true"
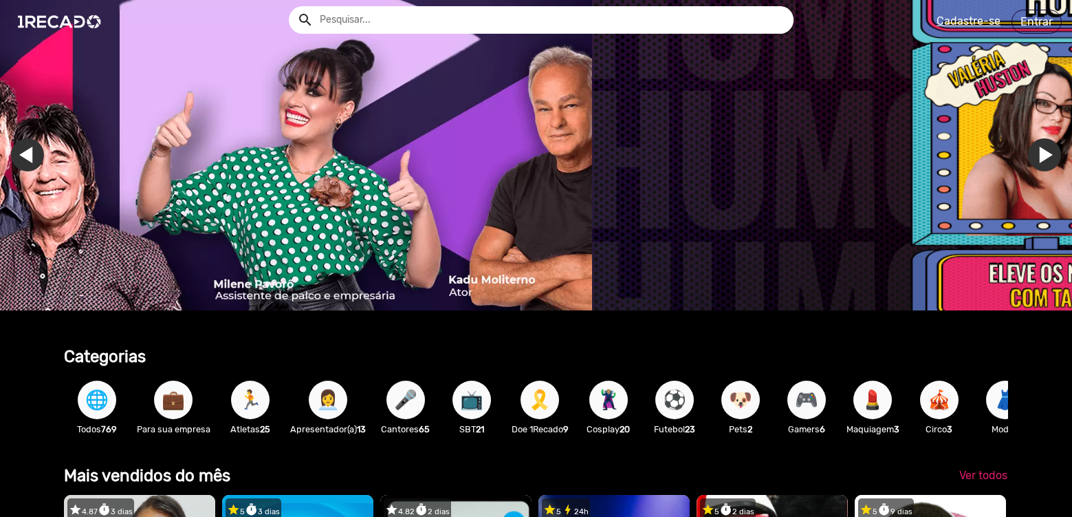
scroll to position [0, 2889]
